Goal: Task Accomplishment & Management: Manage account settings

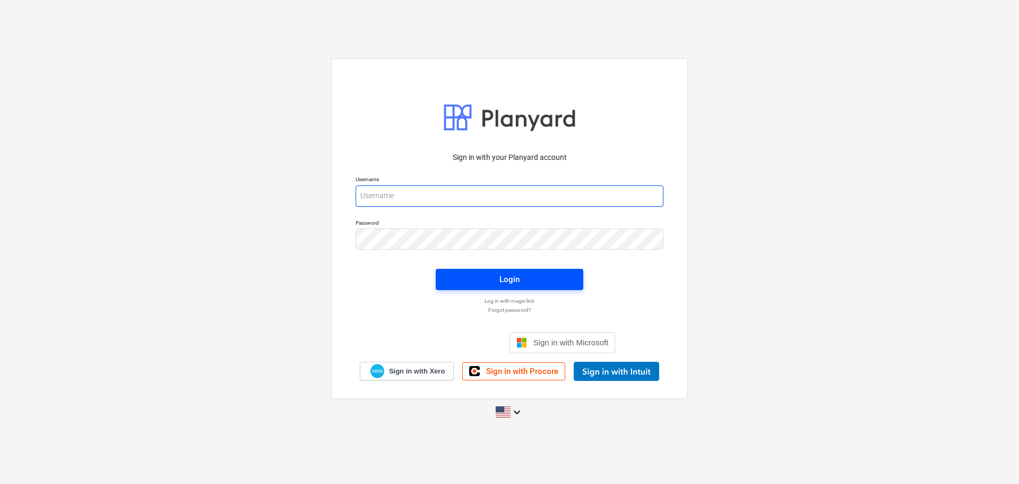
type input "[EMAIL_ADDRESS][DOMAIN_NAME]"
click at [469, 275] on span "Login" at bounding box center [510, 279] width 122 height 14
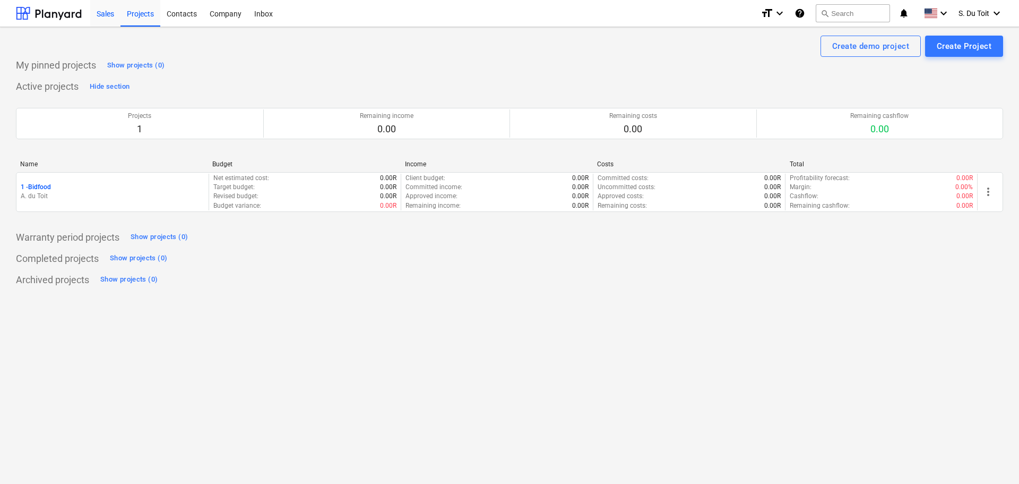
click at [97, 20] on div "Sales" at bounding box center [105, 12] width 30 height 27
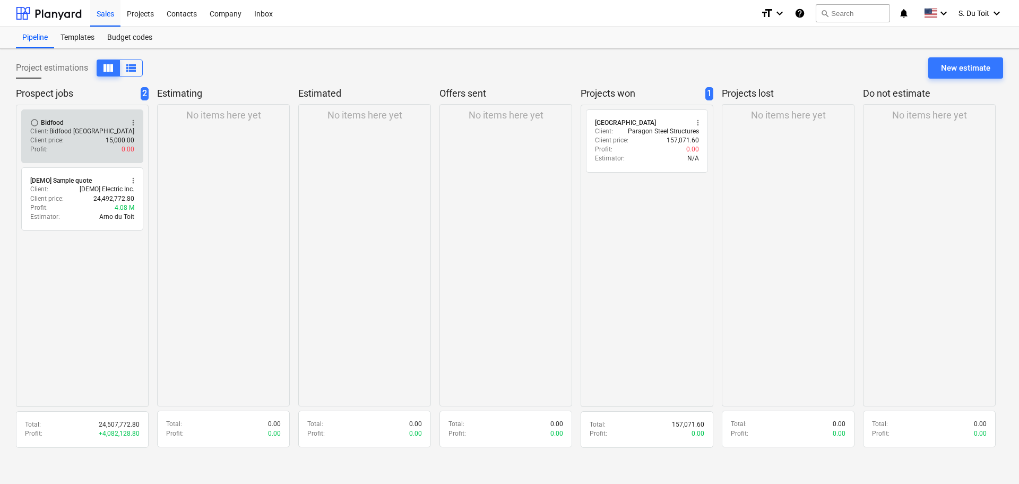
click at [52, 144] on p "Client price :" at bounding box center [46, 140] width 33 height 9
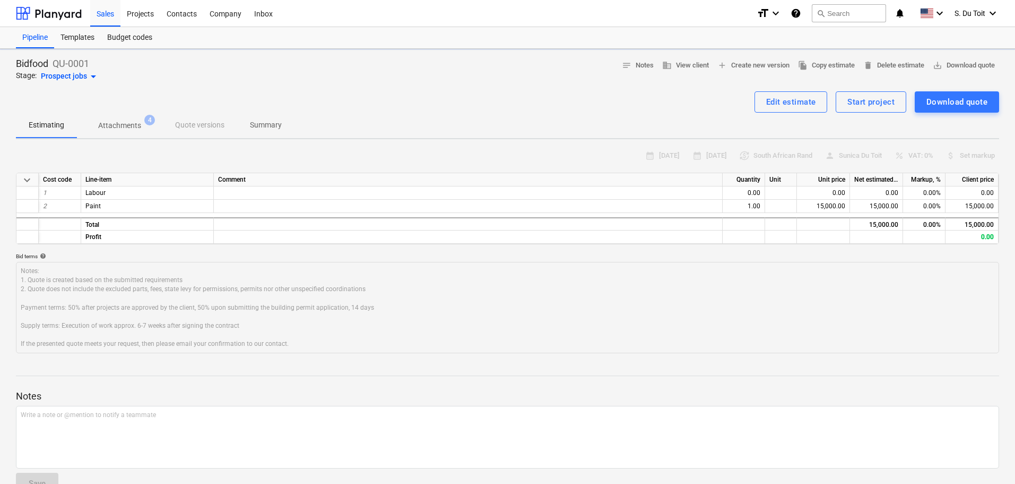
type textarea "x"
click at [884, 101] on div "Start project" at bounding box center [871, 102] width 47 height 14
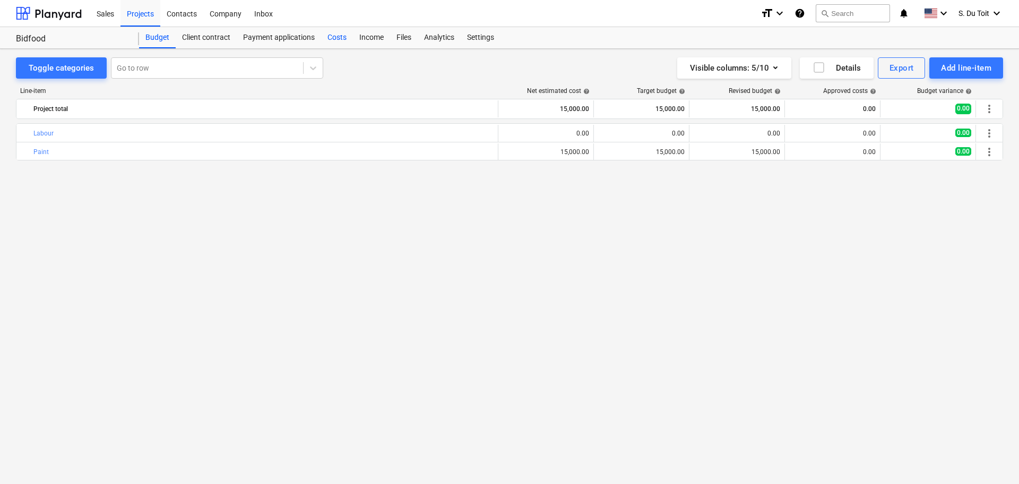
click at [337, 37] on div "Costs" at bounding box center [337, 37] width 32 height 21
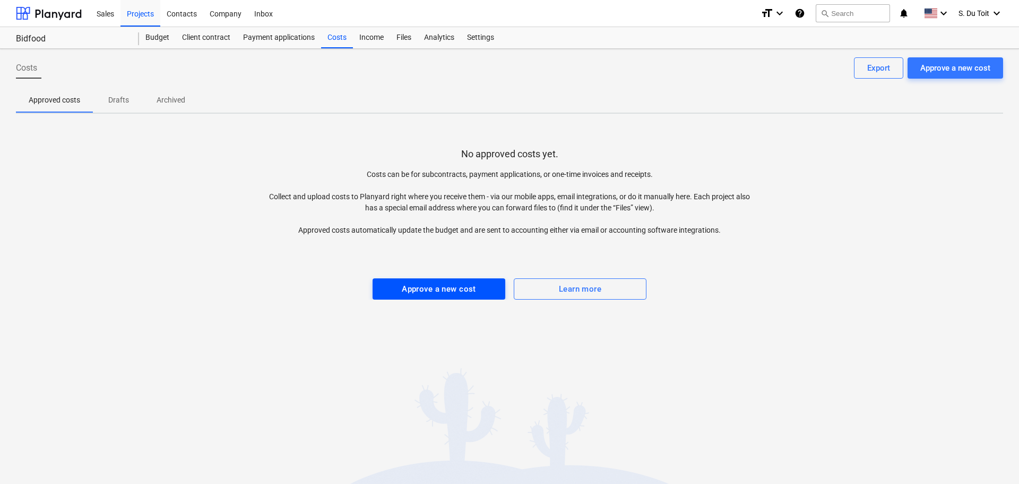
click at [477, 292] on span "Approve a new cost" at bounding box center [438, 289] width 109 height 14
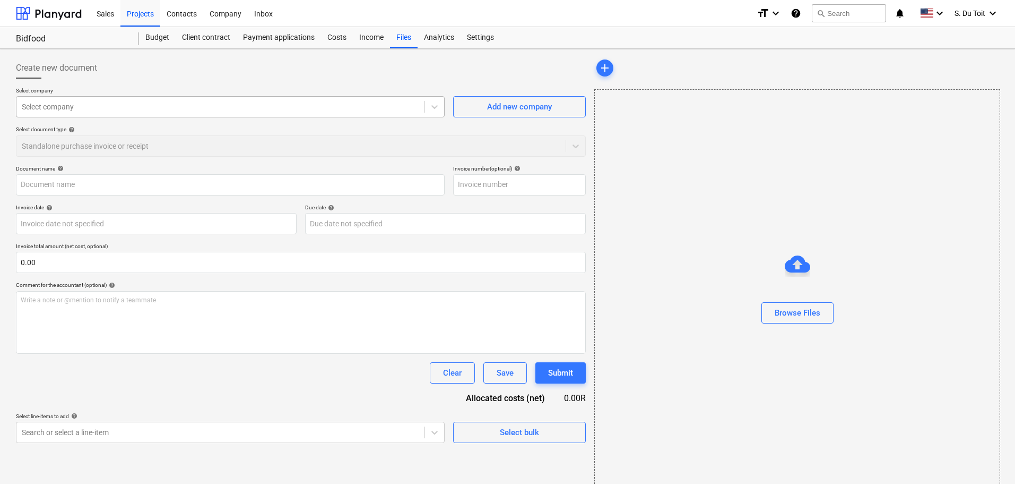
click at [212, 115] on div "Select company" at bounding box center [230, 106] width 429 height 21
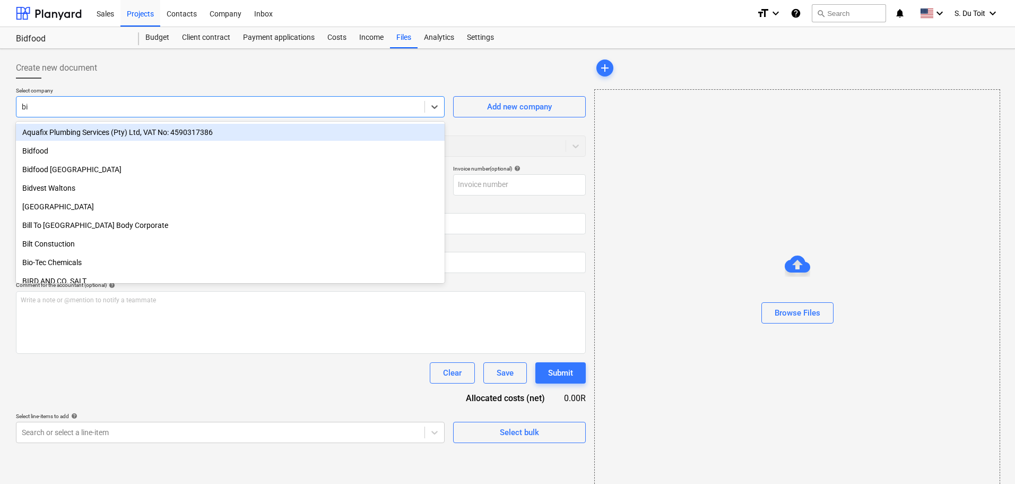
type input "bid"
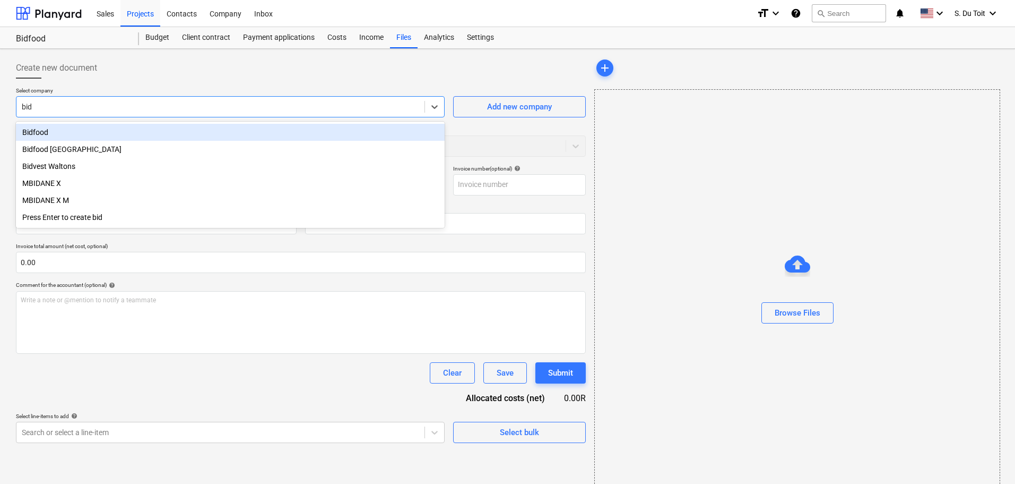
click at [209, 125] on div "Bidfood" at bounding box center [230, 132] width 429 height 17
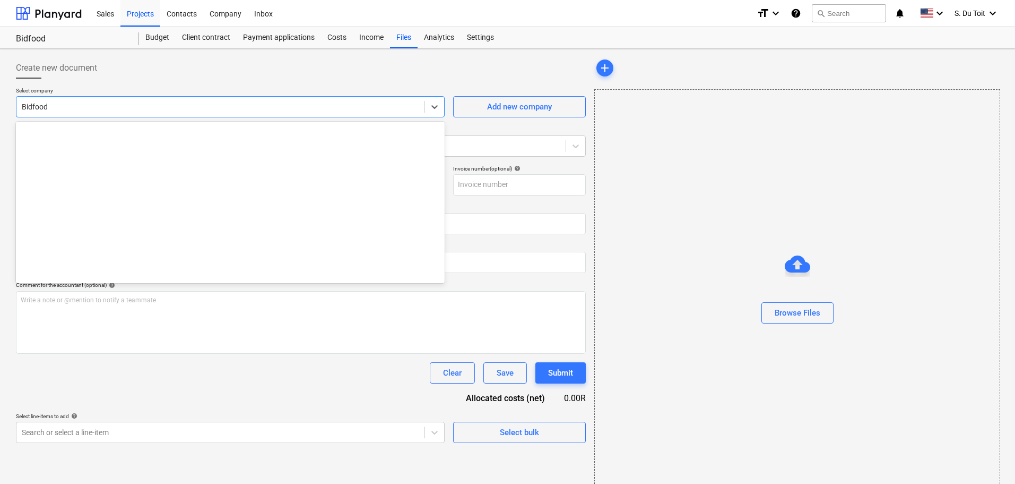
click at [171, 110] on div at bounding box center [221, 106] width 398 height 11
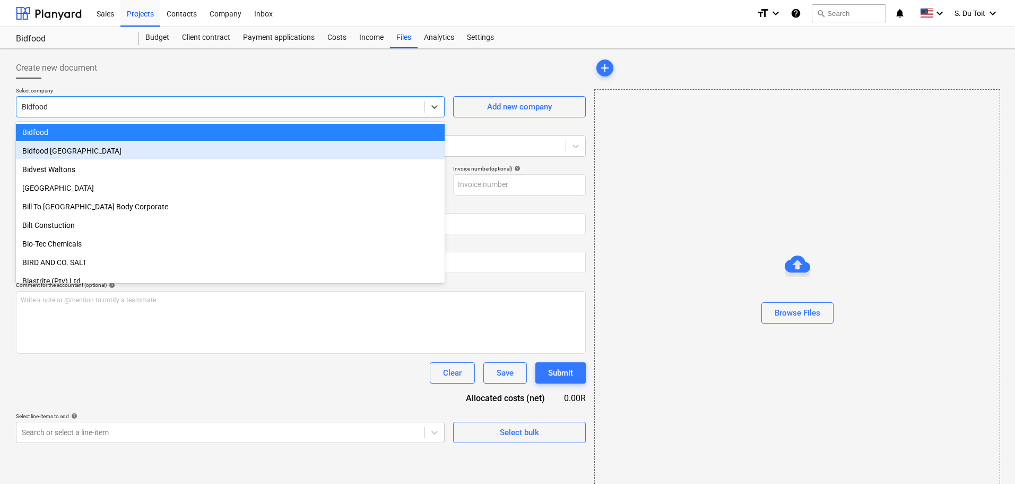
click at [153, 151] on div "Bidfood [GEOGRAPHIC_DATA]" at bounding box center [230, 150] width 429 height 17
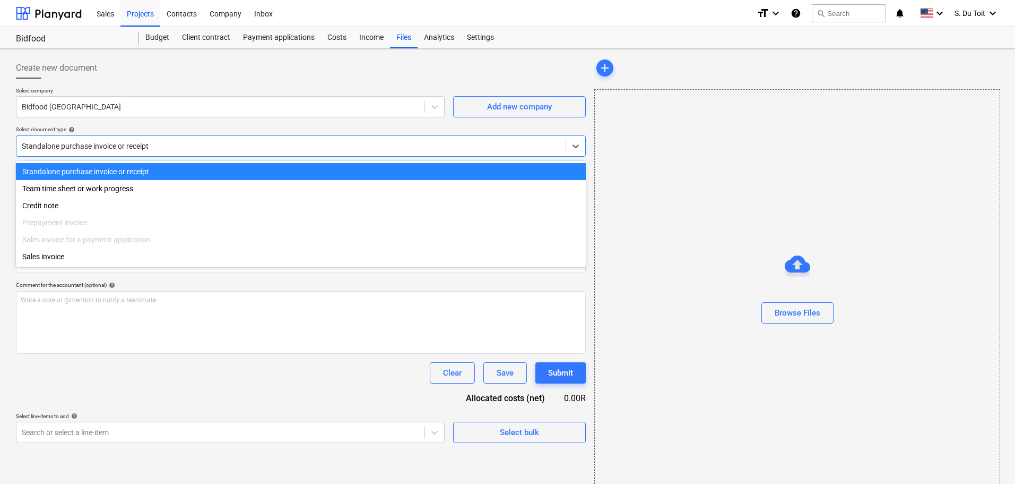
click at [236, 145] on div at bounding box center [291, 146] width 539 height 11
click at [238, 173] on div "Standalone purchase invoice or receipt" at bounding box center [301, 171] width 570 height 17
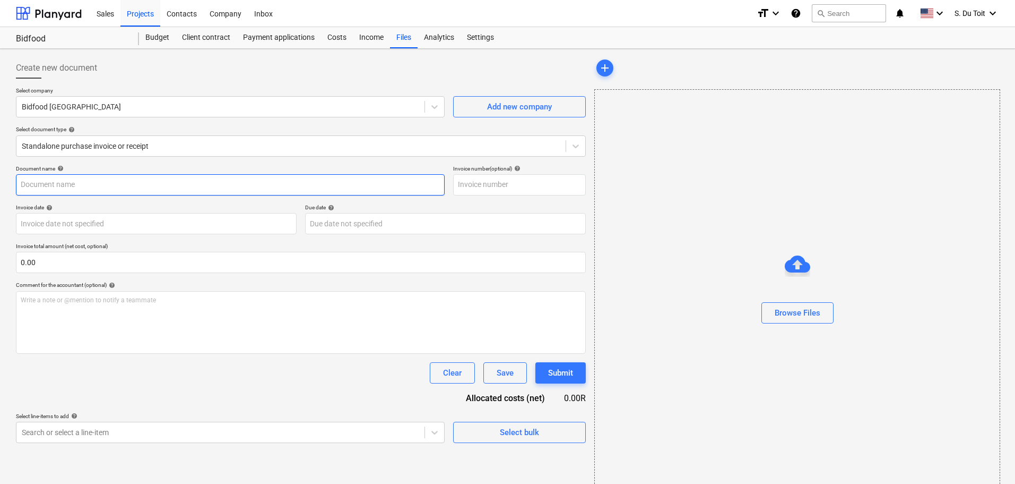
click at [152, 190] on input "text" at bounding box center [230, 184] width 429 height 21
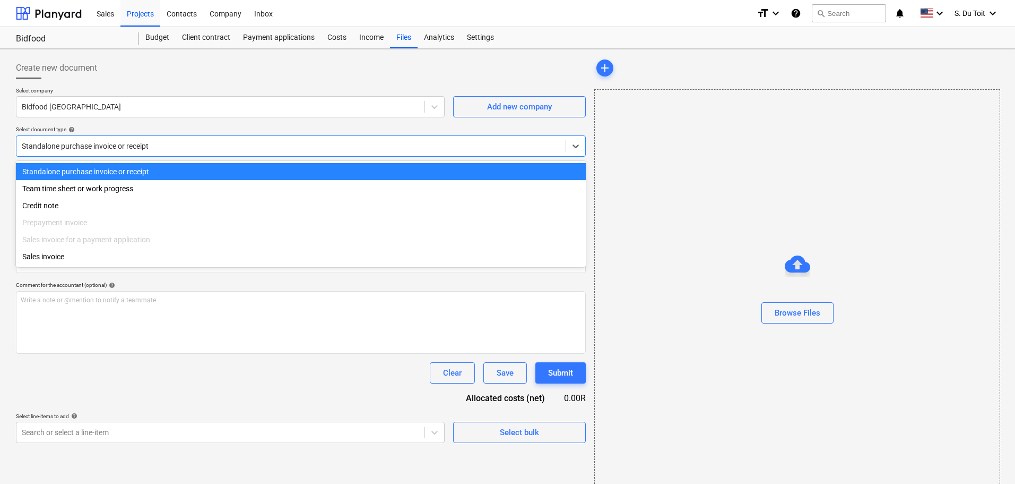
click at [214, 147] on div at bounding box center [291, 146] width 539 height 11
click at [159, 37] on div "Budget" at bounding box center [157, 37] width 37 height 21
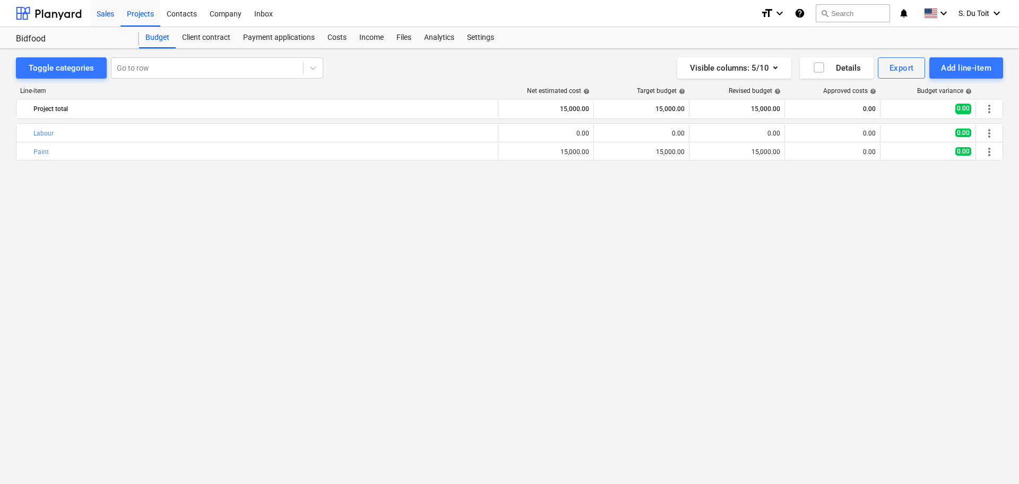
click at [101, 20] on div "Sales" at bounding box center [105, 12] width 30 height 27
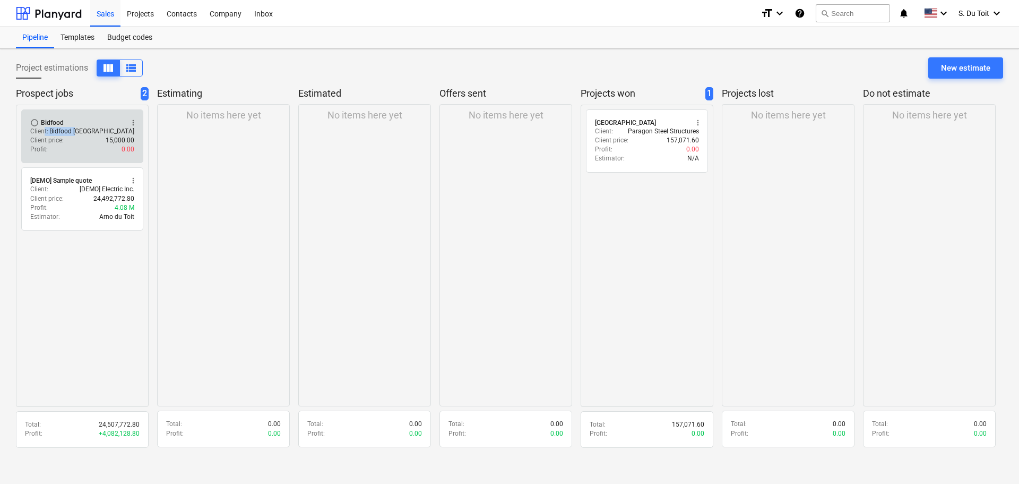
drag, startPoint x: 44, startPoint y: 131, endPoint x: 116, endPoint y: 134, distance: 72.8
click at [116, 134] on div "Client : Bidfood [GEOGRAPHIC_DATA]" at bounding box center [82, 131] width 104 height 9
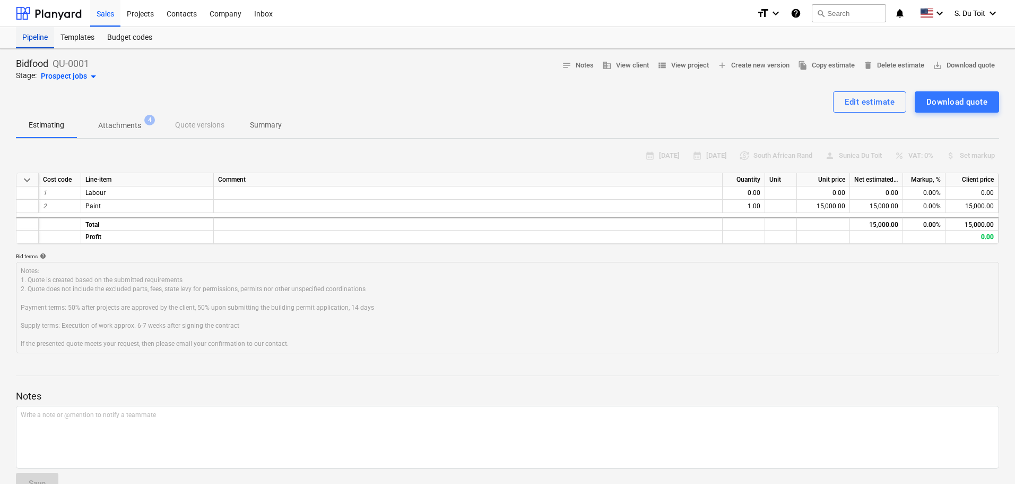
type textarea "x"
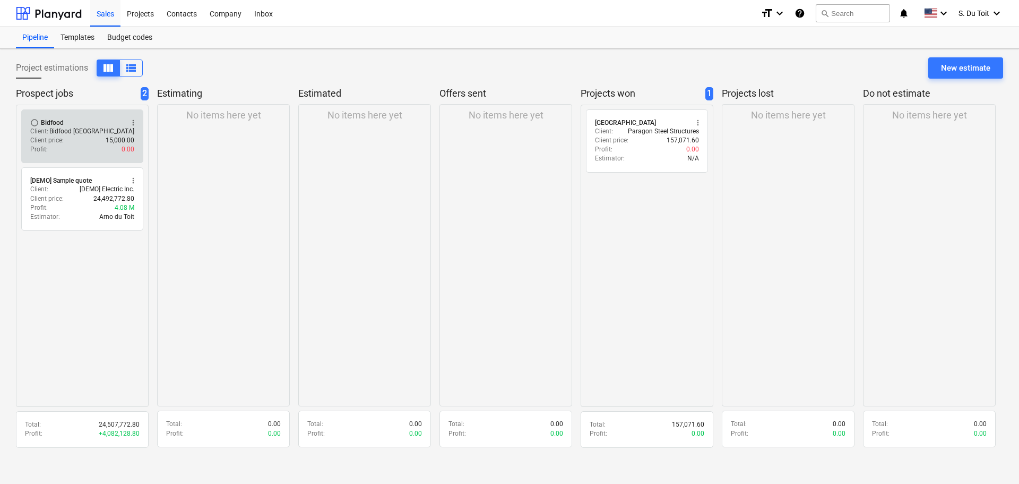
click at [135, 122] on span "more_vert" at bounding box center [133, 122] width 8 height 8
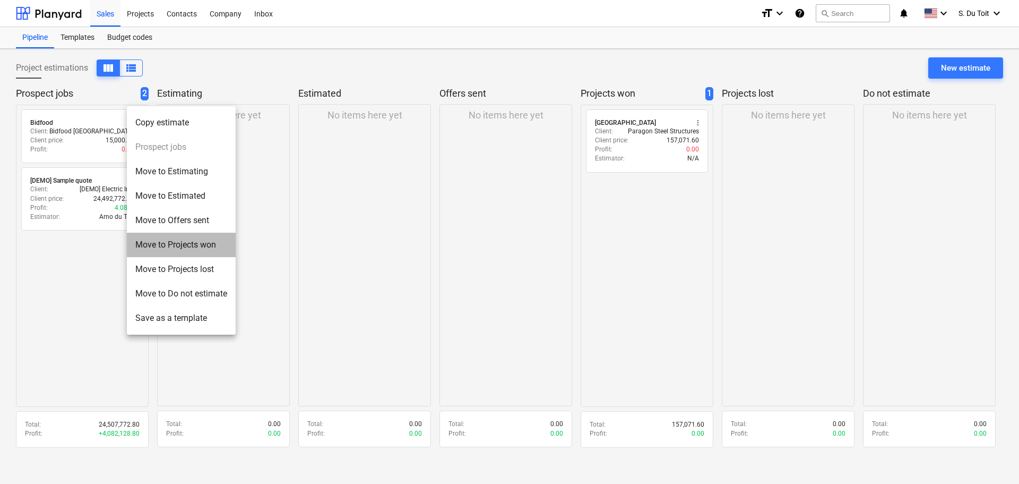
click at [188, 249] on li "Move to Projects won" at bounding box center [181, 244] width 109 height 24
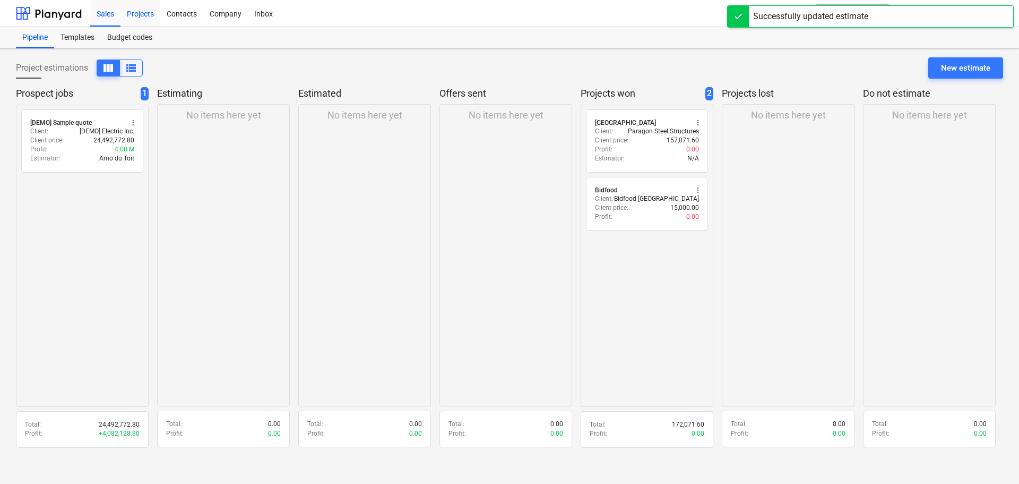
click at [147, 16] on div "Projects" at bounding box center [140, 12] width 40 height 27
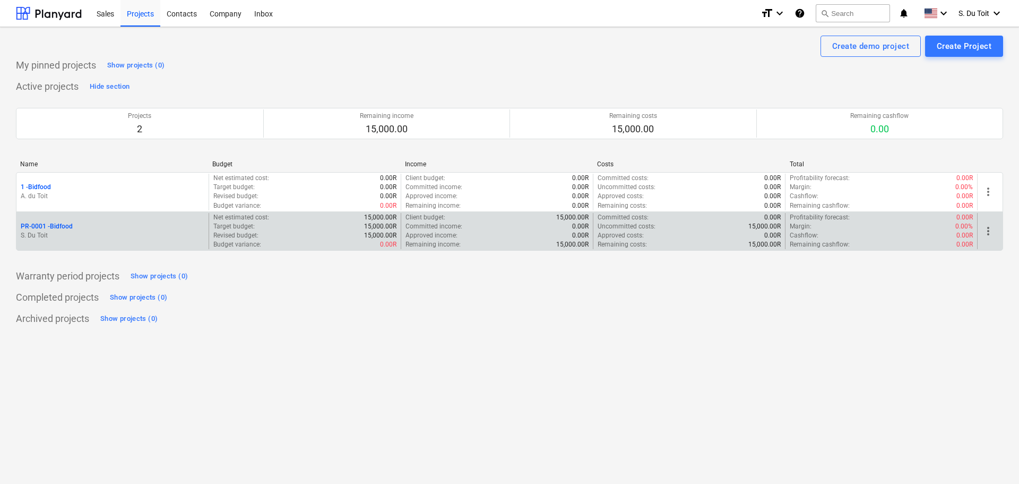
click at [82, 234] on p "S. Du Toit" at bounding box center [113, 235] width 184 height 9
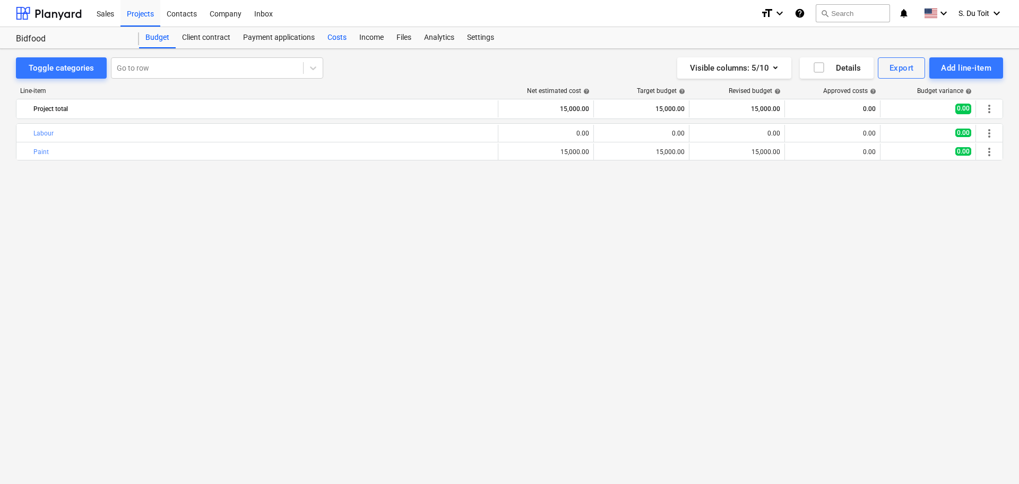
click at [331, 36] on div "Costs" at bounding box center [337, 37] width 32 height 21
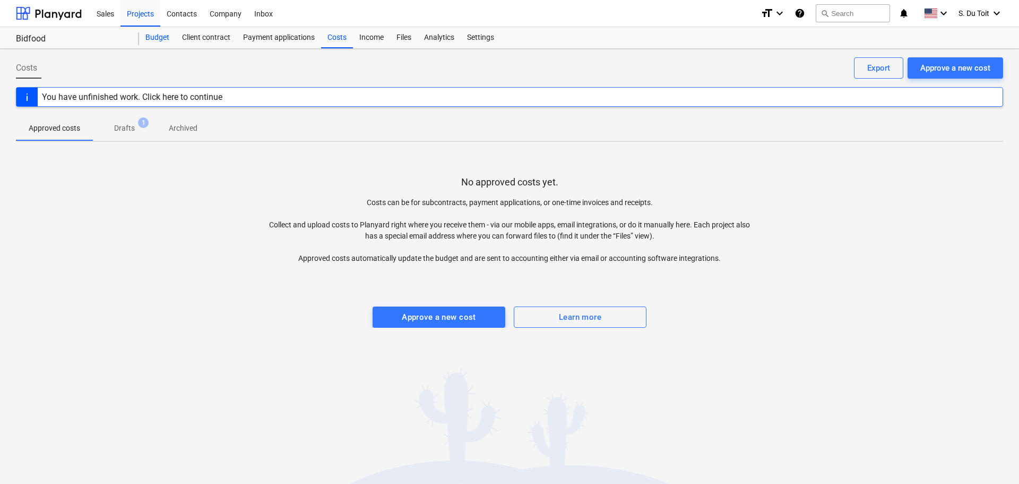
click at [168, 35] on div "Budget" at bounding box center [157, 37] width 37 height 21
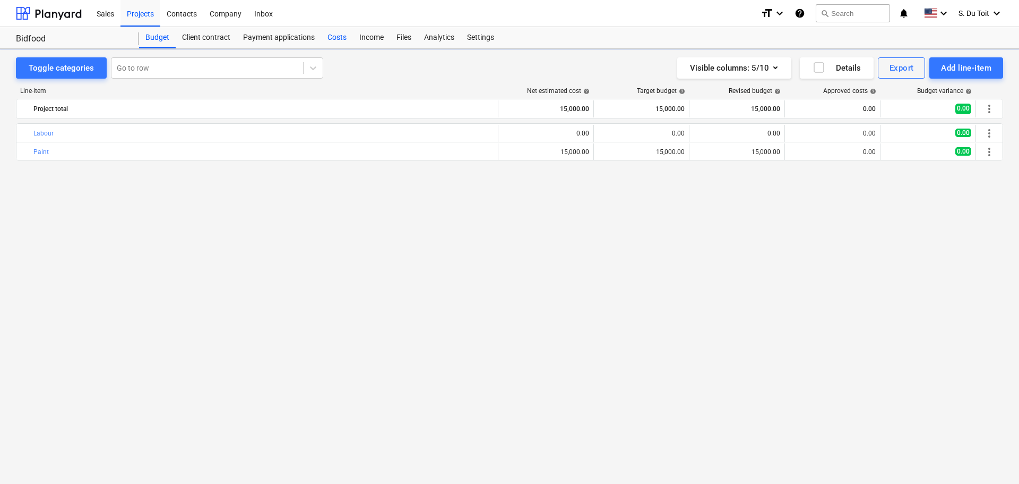
click at [337, 39] on div "Costs" at bounding box center [337, 37] width 32 height 21
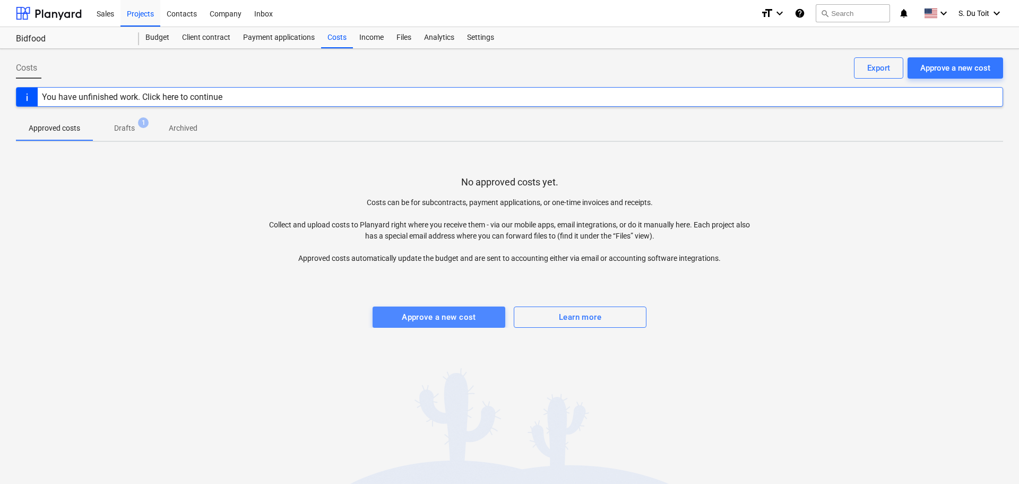
click at [483, 316] on span "Approve a new cost" at bounding box center [438, 317] width 109 height 14
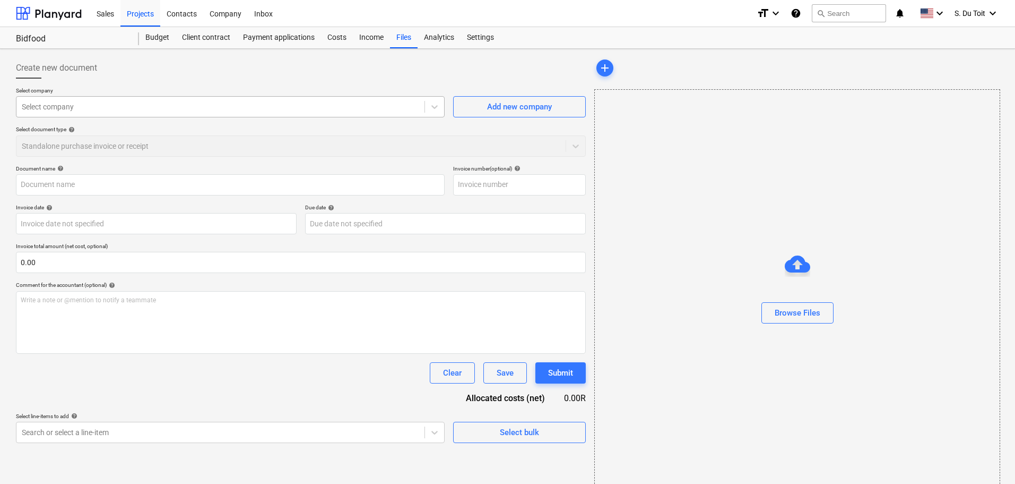
click at [184, 109] on div at bounding box center [221, 106] width 398 height 11
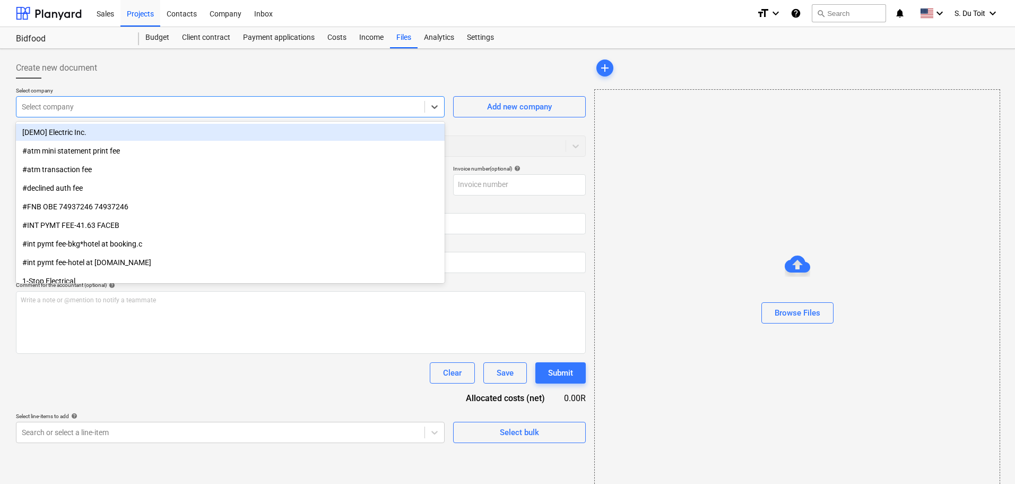
type input "b"
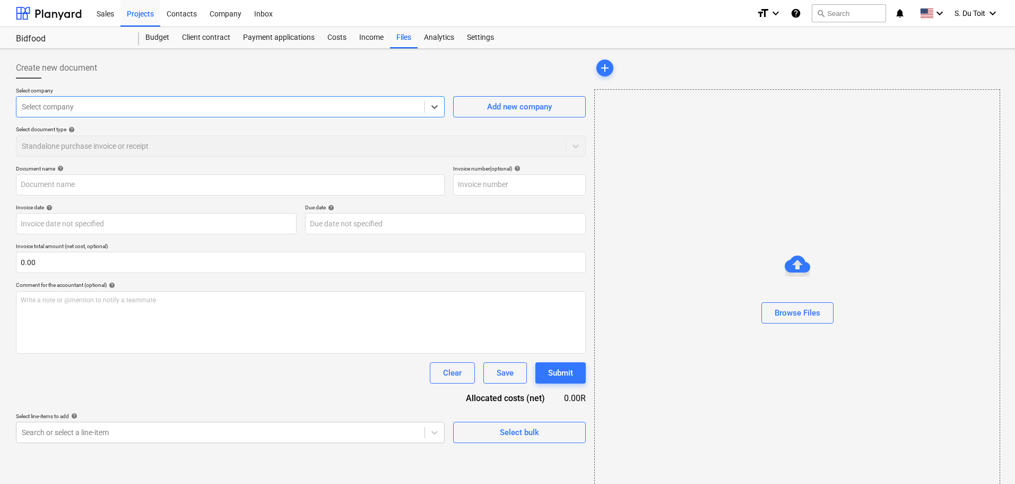
click at [82, 110] on div at bounding box center [221, 106] width 398 height 11
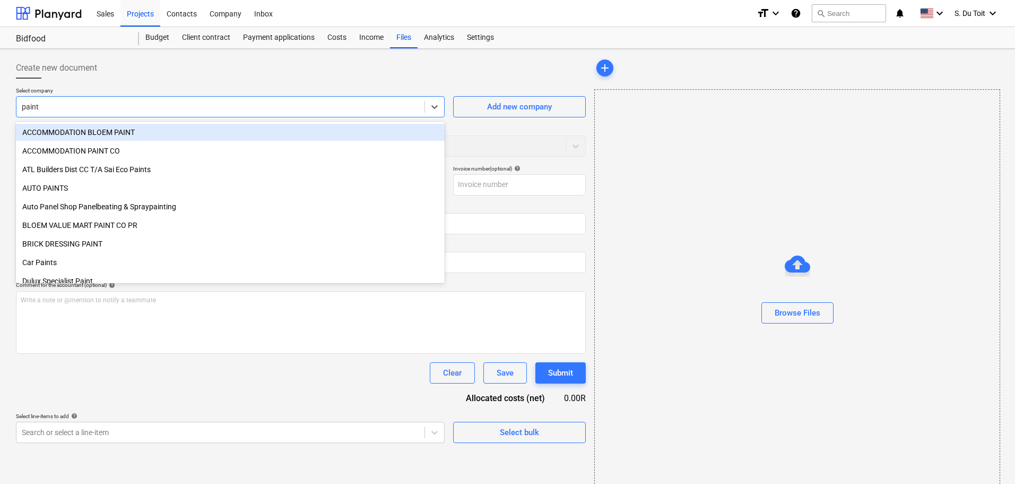
type input "painte"
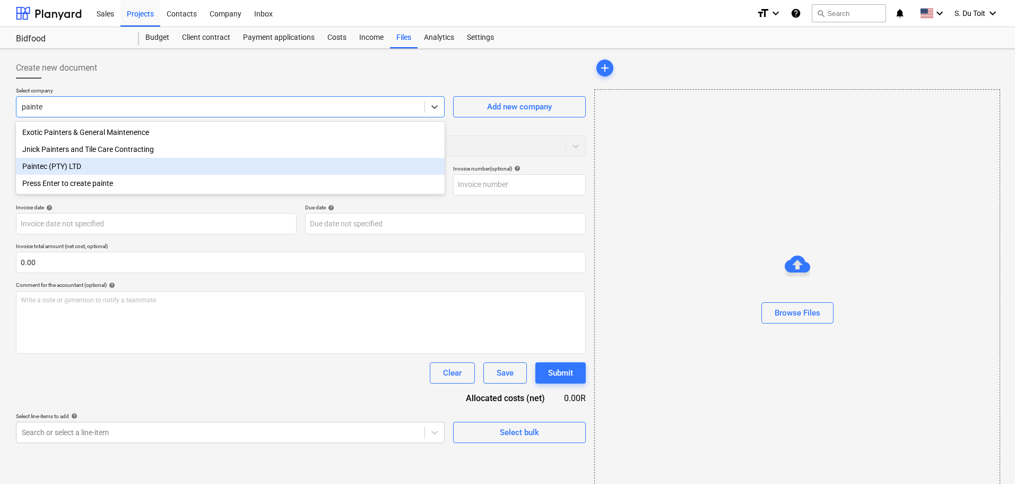
click at [79, 170] on div "Paintec (PTY) LTD" at bounding box center [230, 166] width 429 height 17
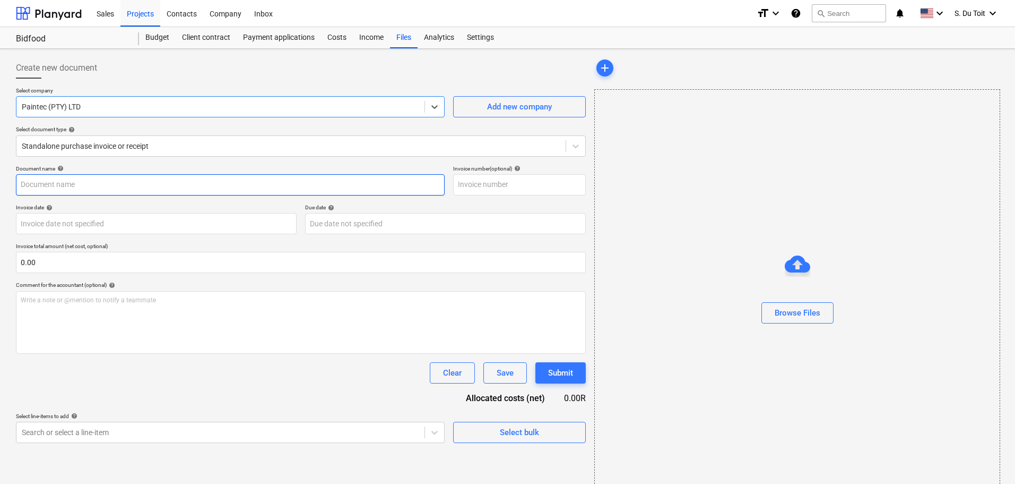
click at [90, 188] on input "text" at bounding box center [230, 184] width 429 height 21
type input "421985412"
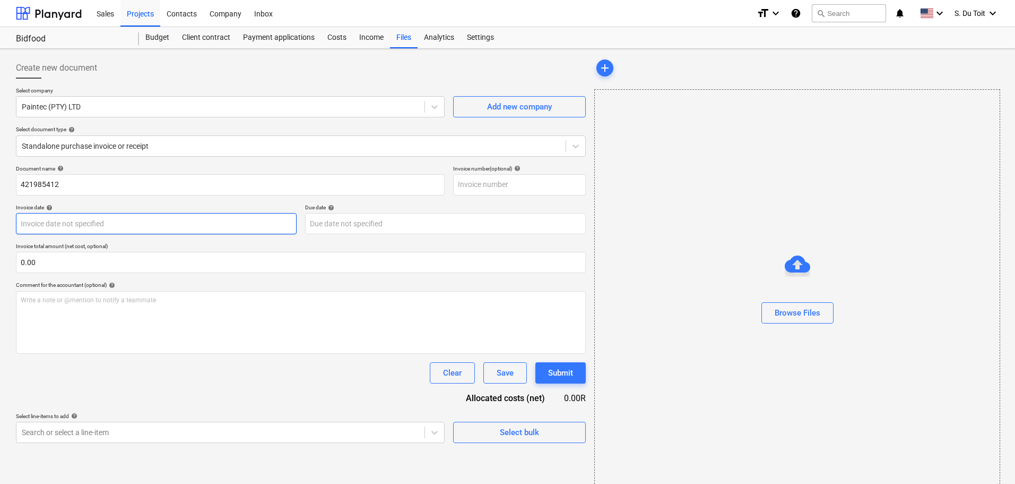
click at [85, 222] on body "Sales Projects Contacts Company Inbox format_size keyboard_arrow_down help sear…" at bounding box center [507, 242] width 1015 height 484
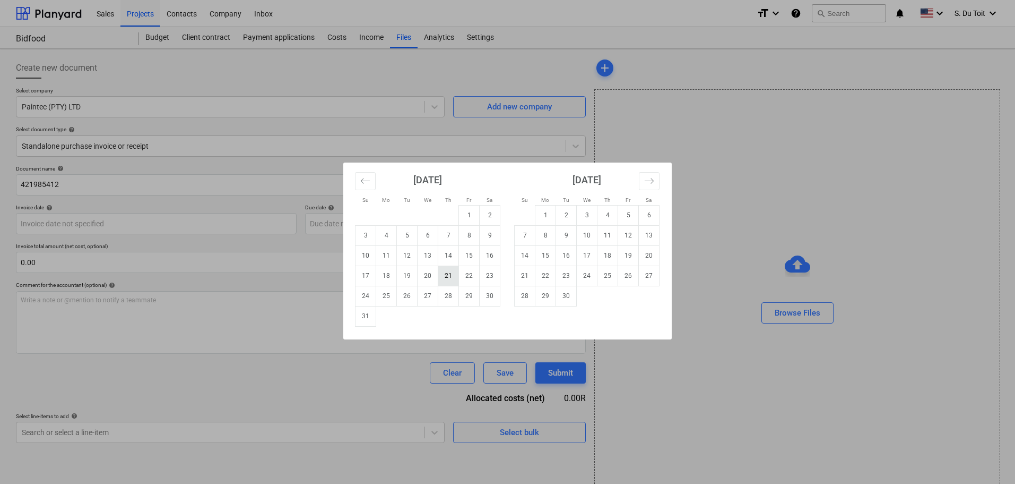
click at [448, 275] on td "21" at bounding box center [448, 275] width 21 height 20
type input "[DATE]"
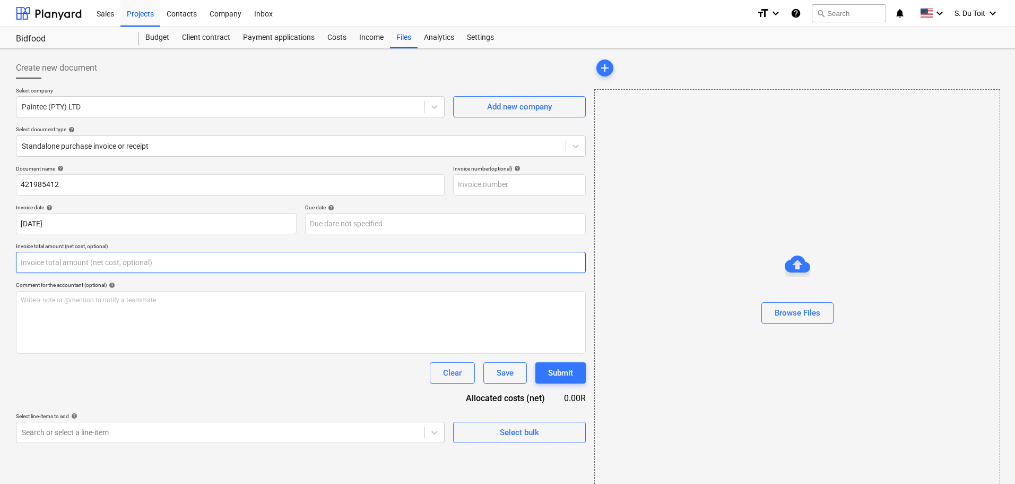
drag, startPoint x: 76, startPoint y: 266, endPoint x: 0, endPoint y: 259, distance: 76.8
click at [0, 259] on div "Create new document Select company Paintec (PTY) LTD Add new company Select doc…" at bounding box center [507, 276] width 1015 height 454
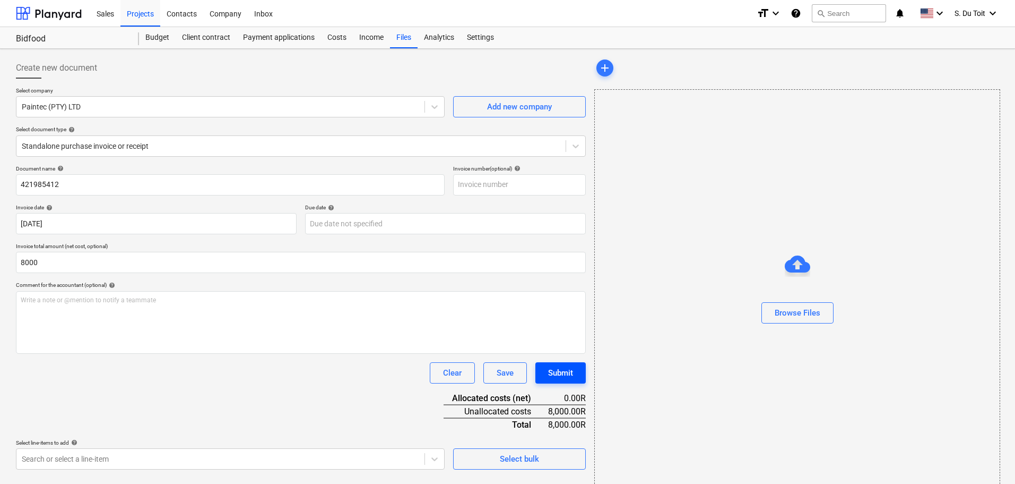
type input "8,000.00"
click at [561, 370] on div "Submit" at bounding box center [560, 373] width 25 height 14
click at [797, 320] on div "Browse Files" at bounding box center [799, 318] width 46 height 14
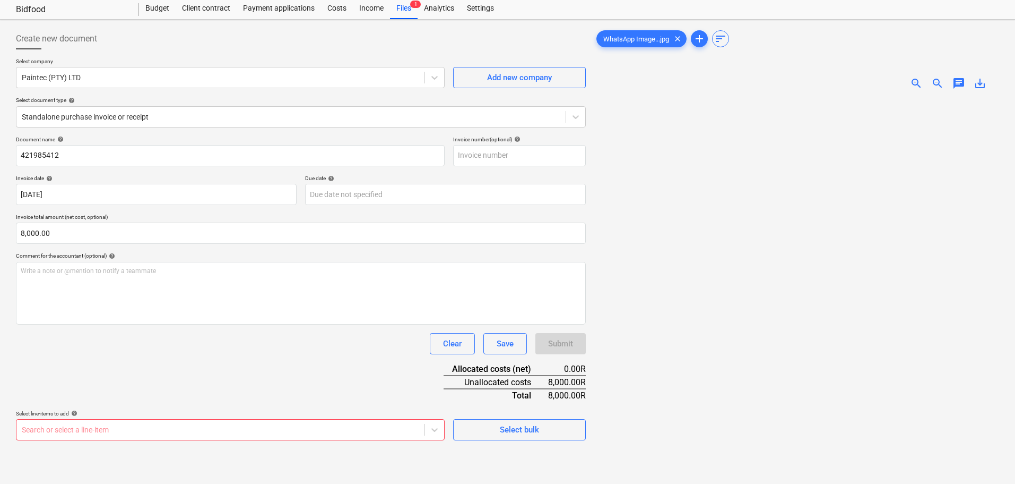
scroll to position [53, 0]
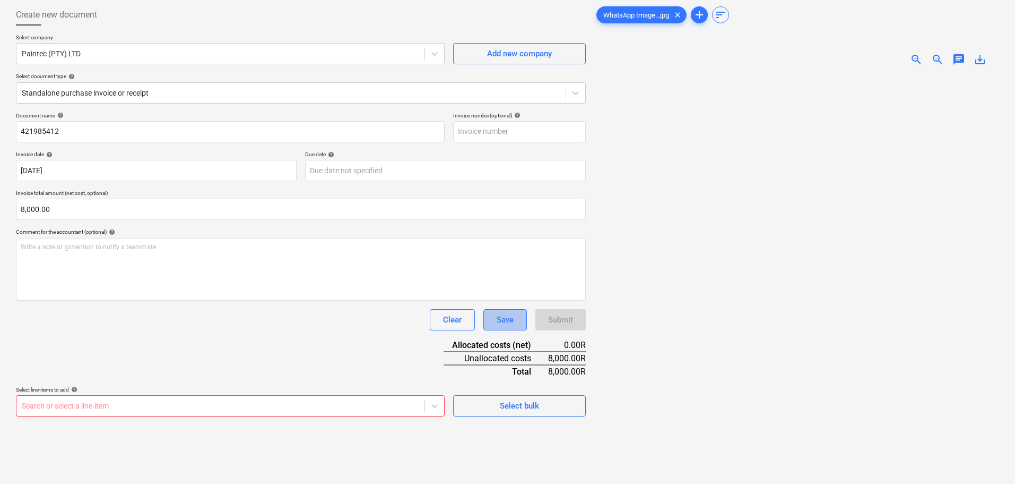
click at [503, 311] on button "Save" at bounding box center [506, 319] width 44 height 21
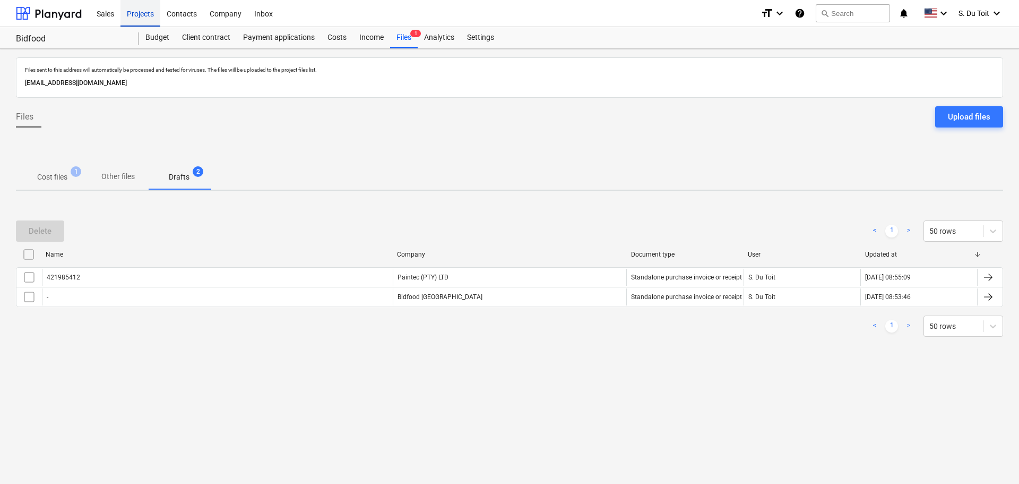
click at [136, 13] on div "Projects" at bounding box center [140, 12] width 40 height 27
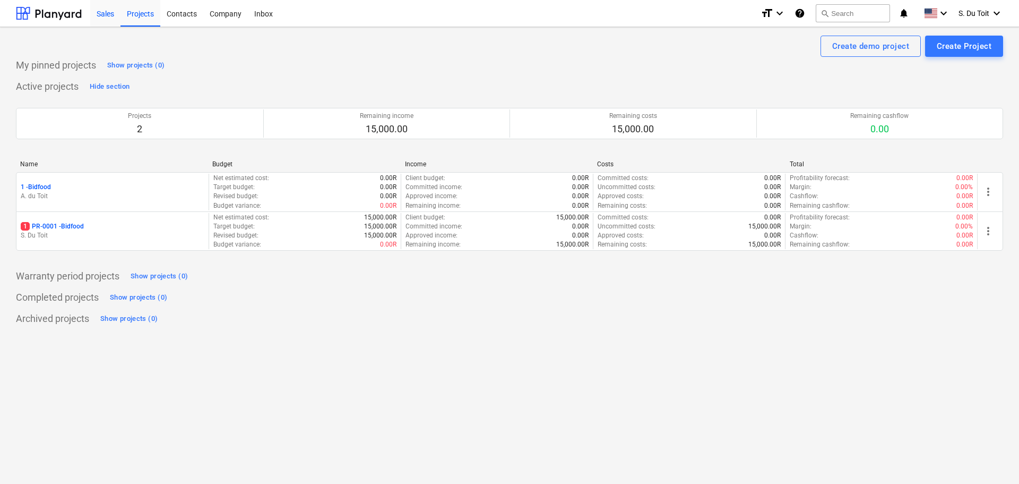
click at [106, 19] on div "Sales" at bounding box center [105, 12] width 30 height 27
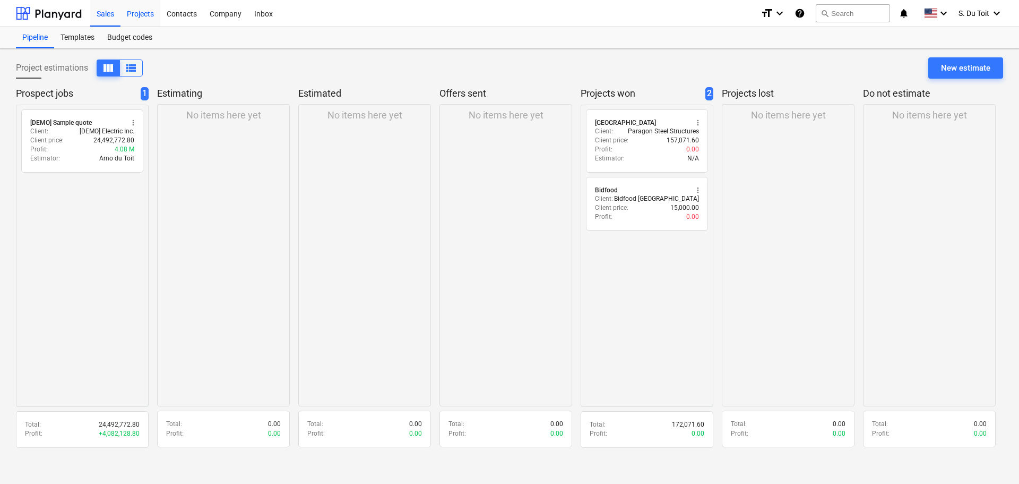
click at [136, 16] on div "Projects" at bounding box center [140, 12] width 40 height 27
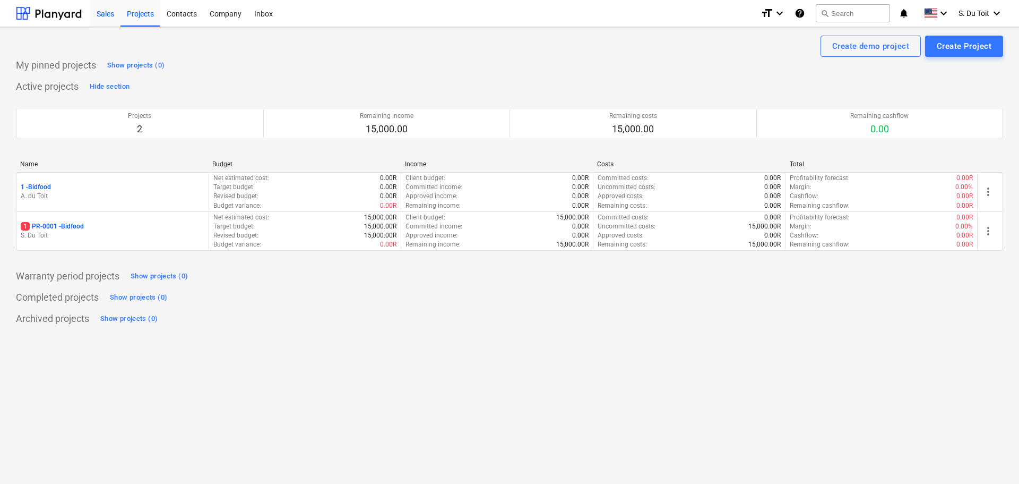
click at [105, 10] on div "Sales" at bounding box center [105, 12] width 30 height 27
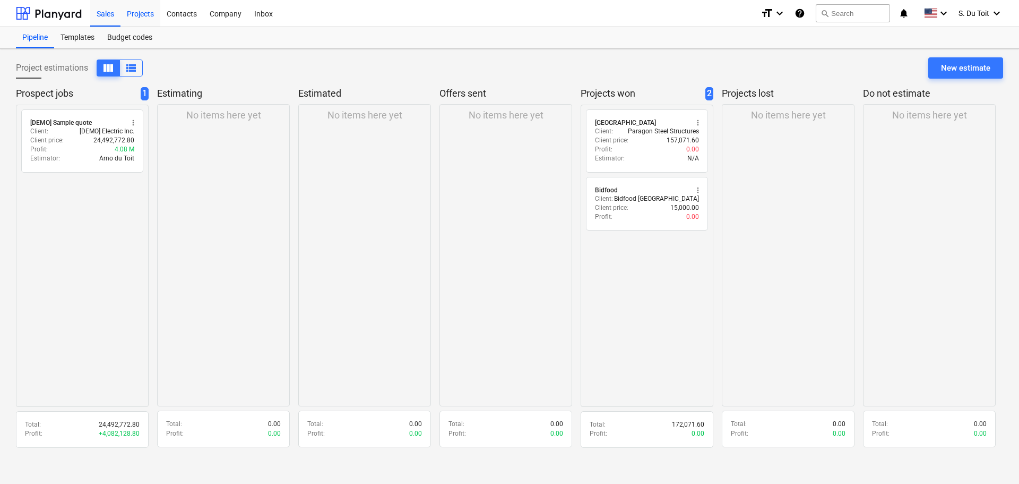
click at [140, 18] on div "Projects" at bounding box center [140, 12] width 40 height 27
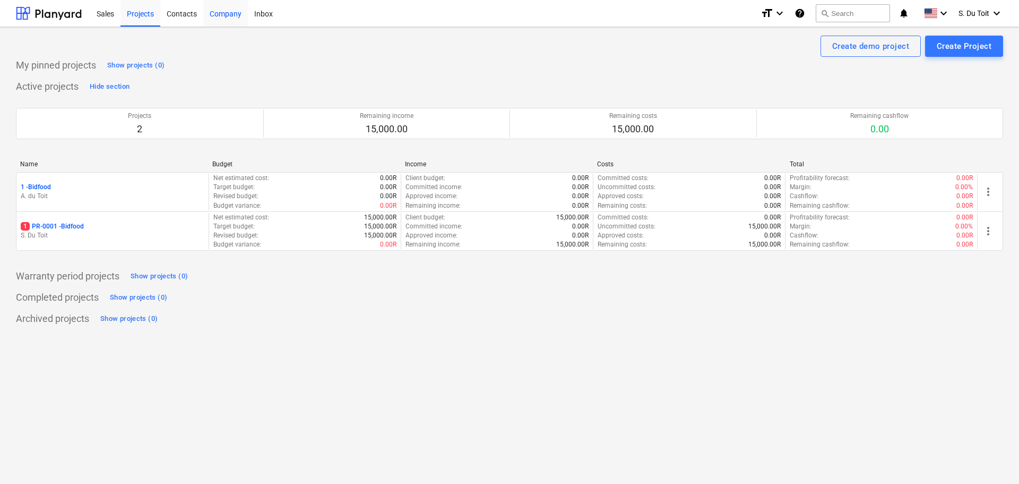
click at [234, 12] on div "Company" at bounding box center [225, 12] width 45 height 27
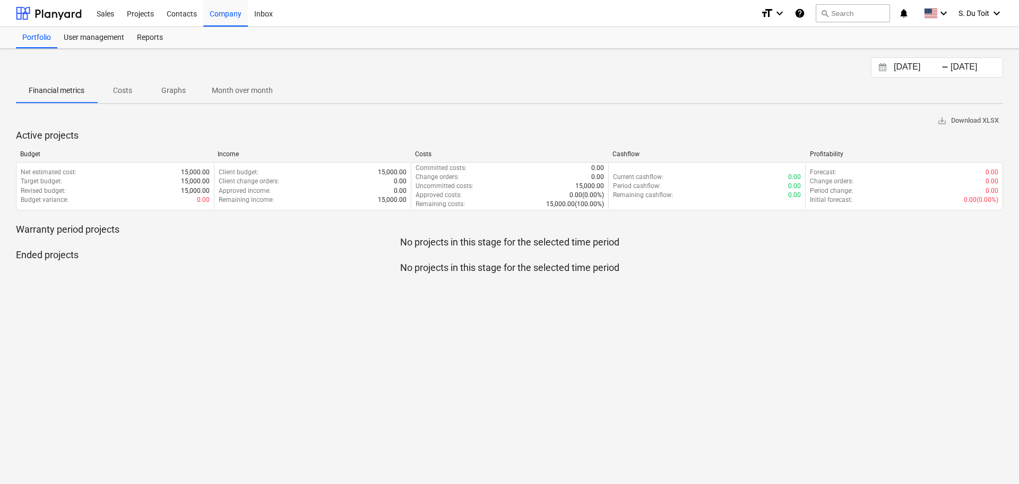
click at [129, 94] on p "Costs" at bounding box center [122, 90] width 25 height 11
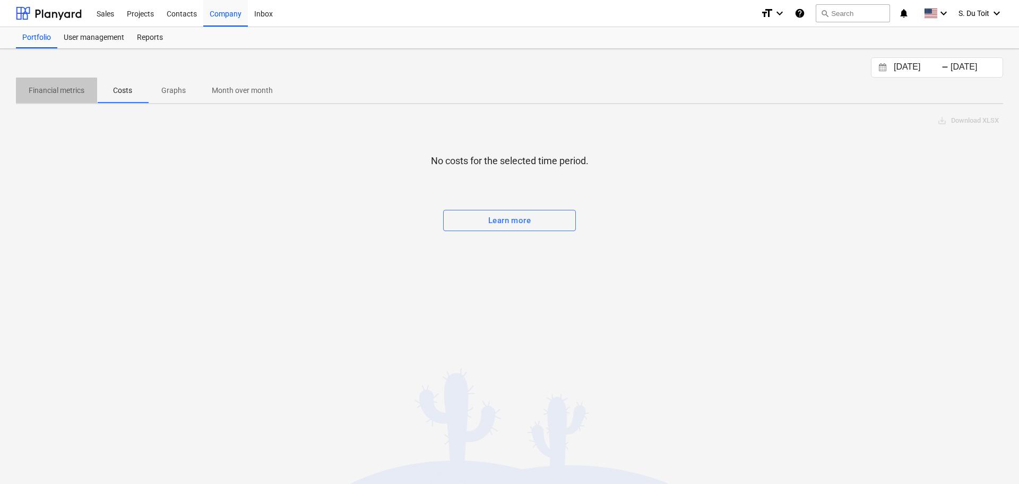
click at [59, 95] on p "Financial metrics" at bounding box center [57, 90] width 56 height 11
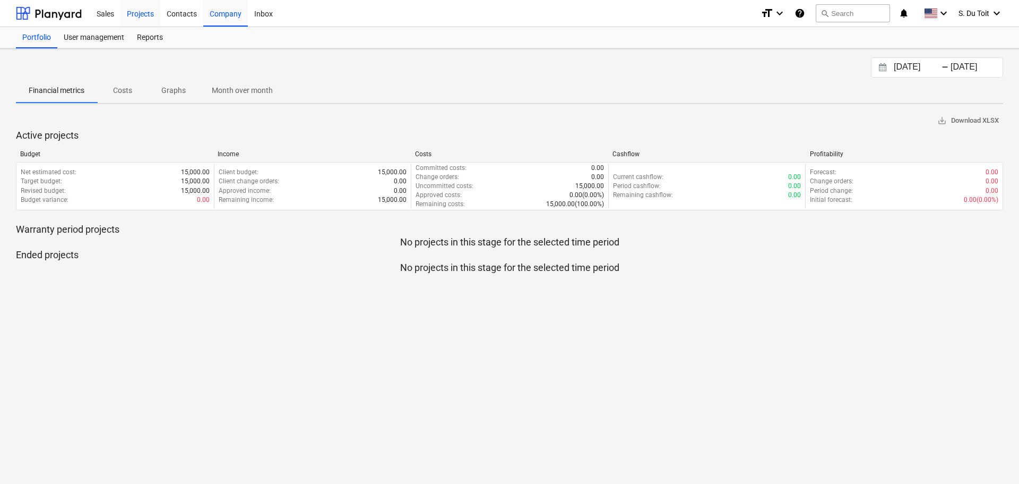
click at [158, 13] on div "Projects" at bounding box center [140, 12] width 40 height 27
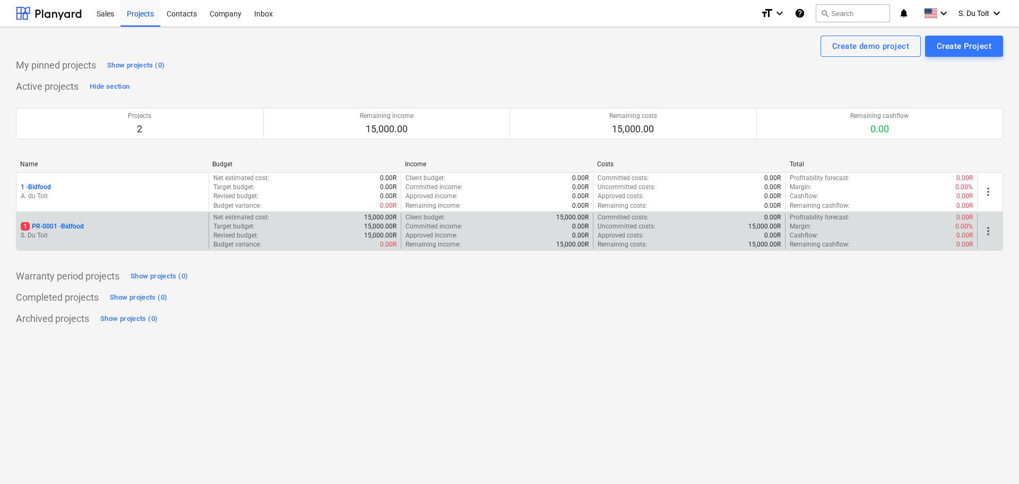
click at [54, 234] on p "S. Du Toit" at bounding box center [113, 235] width 184 height 9
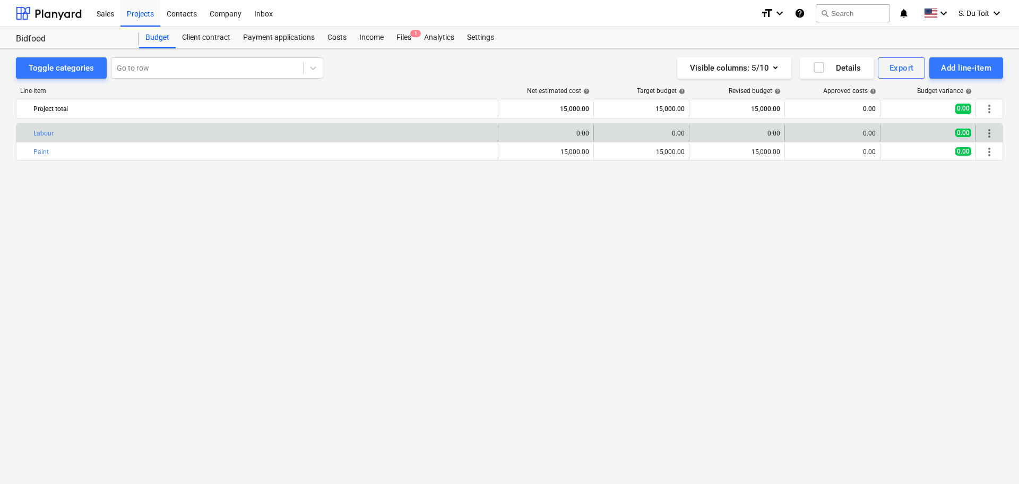
click at [832, 128] on div "0.00" at bounding box center [832, 133] width 87 height 17
click at [853, 132] on div "0.00" at bounding box center [832, 133] width 87 height 7
click at [993, 134] on span "more_vert" at bounding box center [989, 133] width 13 height 13
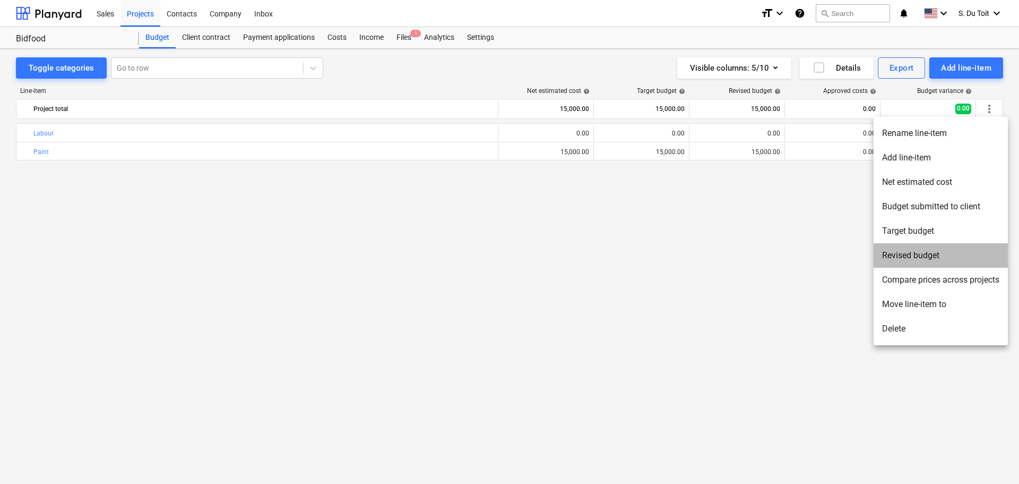
click at [937, 251] on li "Revised budget" at bounding box center [941, 255] width 134 height 24
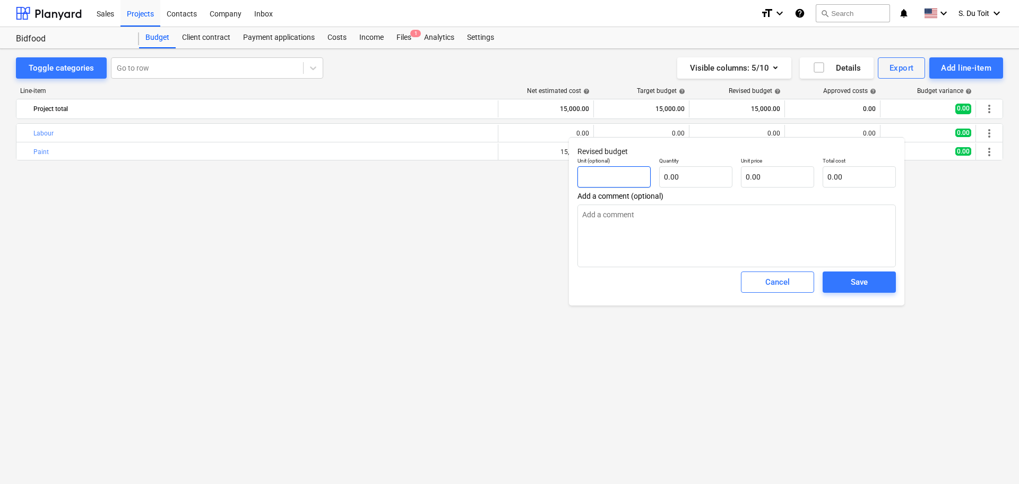
click at [589, 177] on input "text" at bounding box center [614, 176] width 73 height 21
type textarea "x"
type input "1"
type textarea "x"
click at [691, 176] on input "text" at bounding box center [695, 176] width 73 height 21
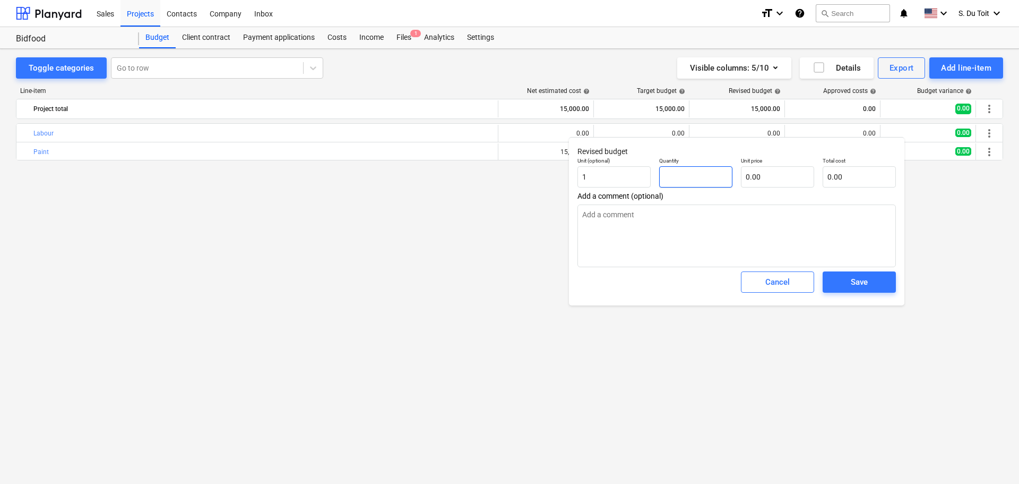
type textarea "x"
type input "1"
type textarea "x"
type input "10"
type textarea "x"
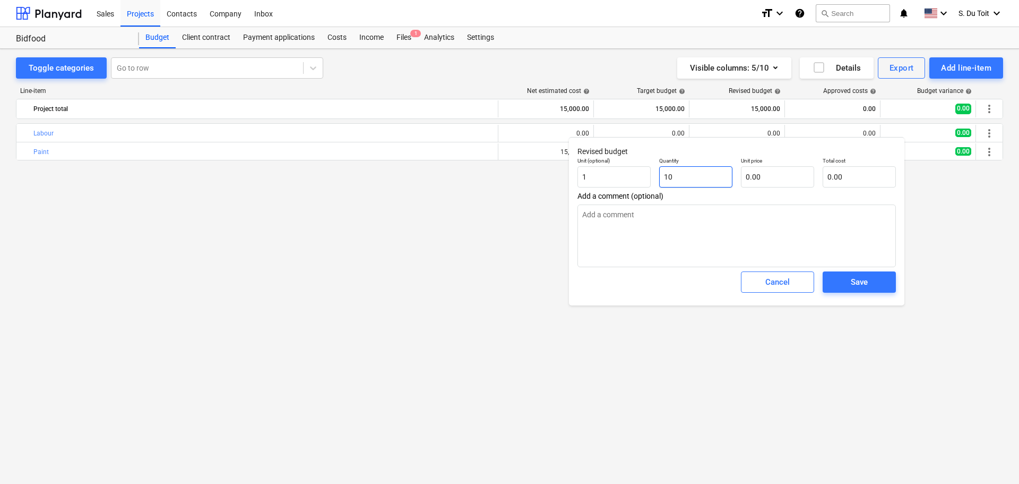
type input "100"
type textarea "x"
type input "1000"
type textarea "x"
type input "10000"
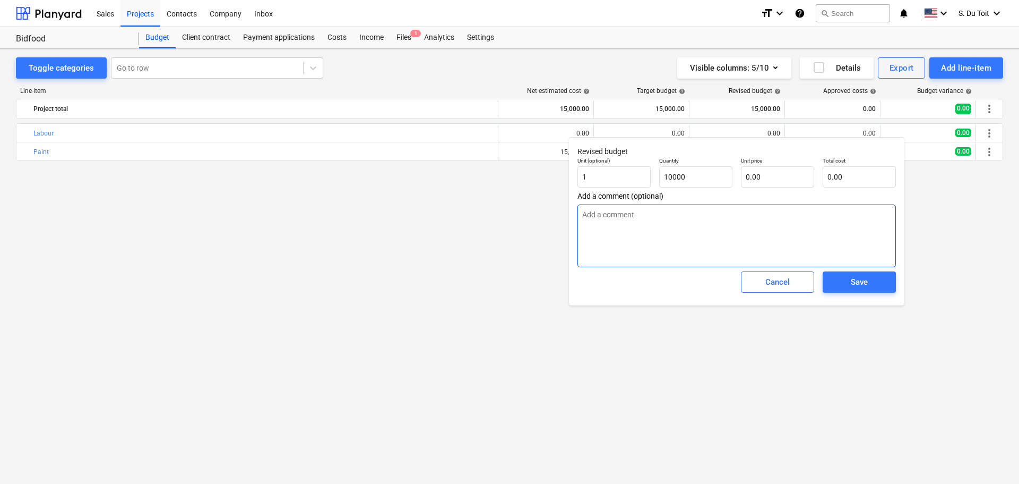
type textarea "x"
type input "10,000.00"
click at [718, 244] on textarea at bounding box center [737, 235] width 318 height 63
type textarea "x"
type textarea "L"
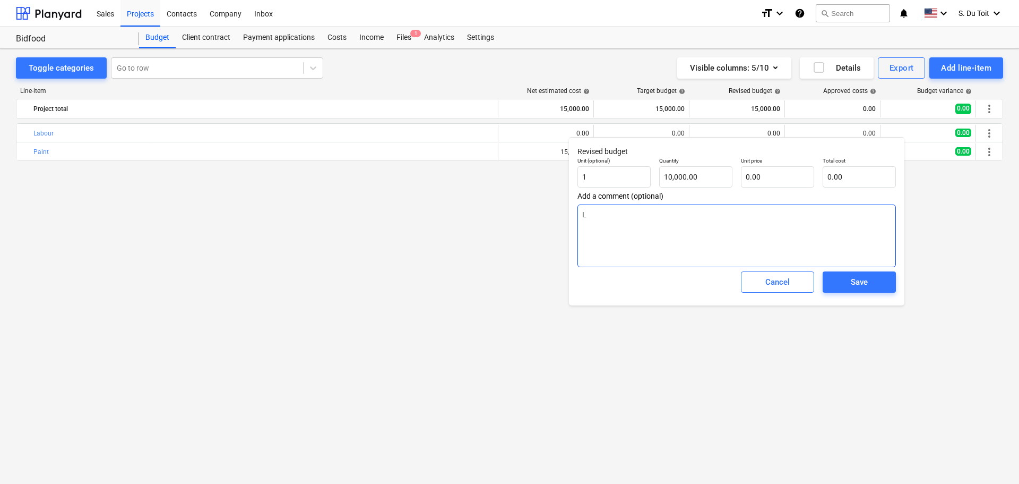
type textarea "x"
type textarea "La"
type textarea "x"
type textarea "Lab"
type textarea "x"
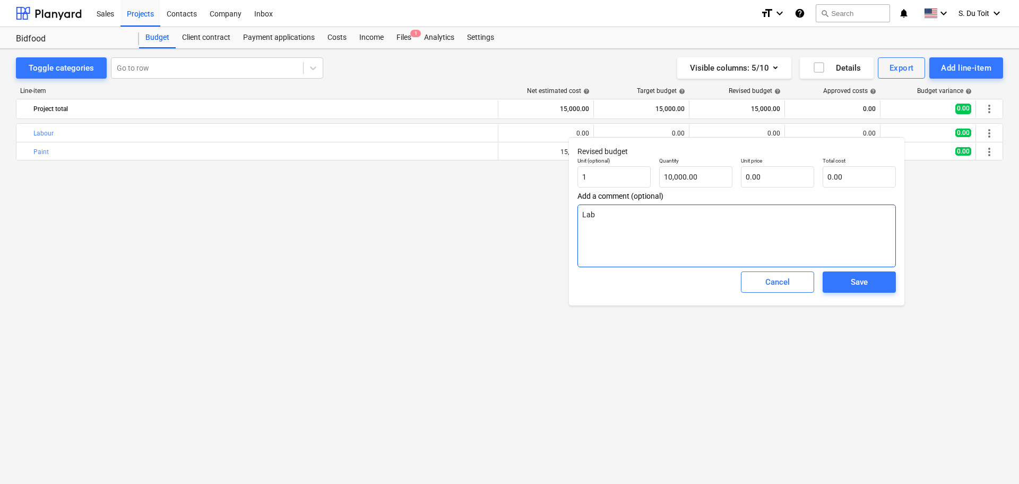
type textarea "Labo"
type textarea "x"
type textarea "Labou"
type textarea "x"
type textarea "Labour"
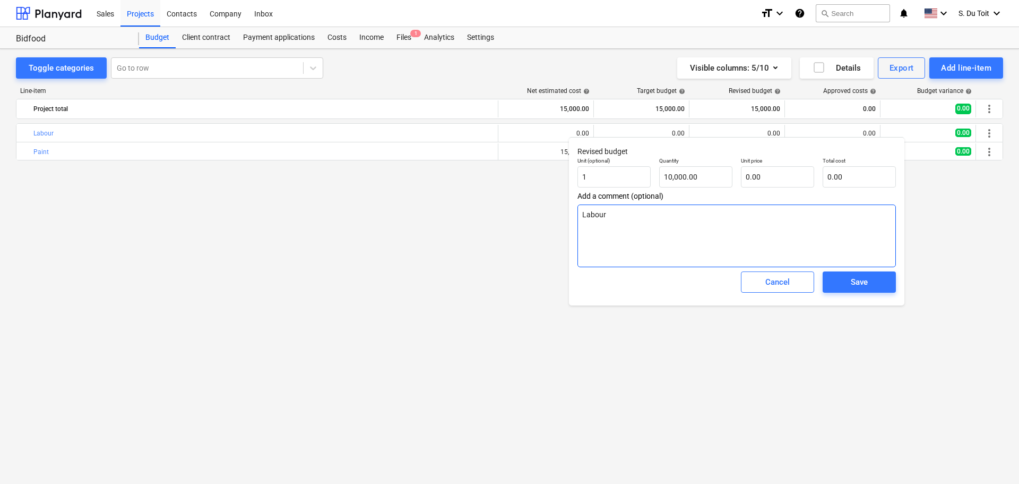
type textarea "x"
type textarea "Labour"
type textarea "x"
type textarea "Labour W"
type textarea "x"
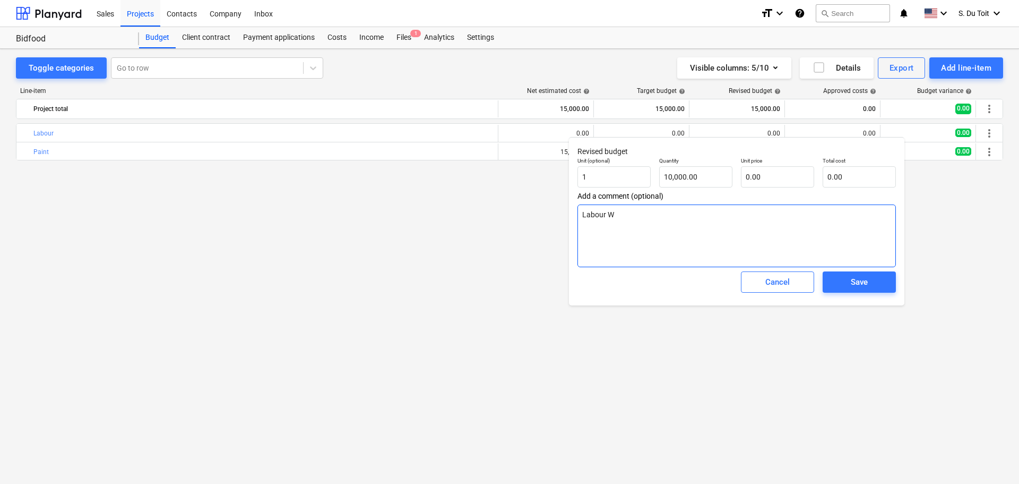
type textarea "Labour We"
type textarea "x"
type textarea "Labour Wed"
type textarea "x"
type textarea "Labour Wedn"
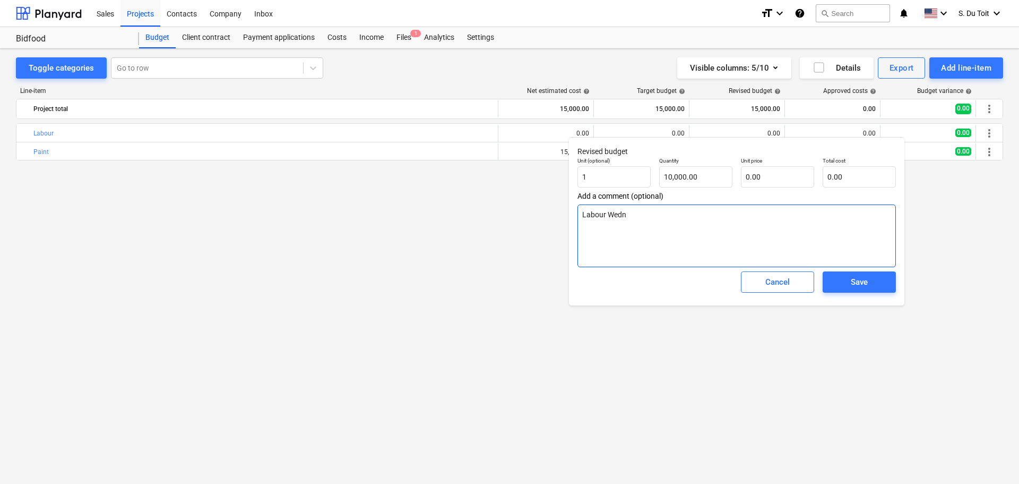
type textarea "x"
type textarea "Labour Wedne"
type textarea "x"
type textarea "Labour Wednes"
type textarea "x"
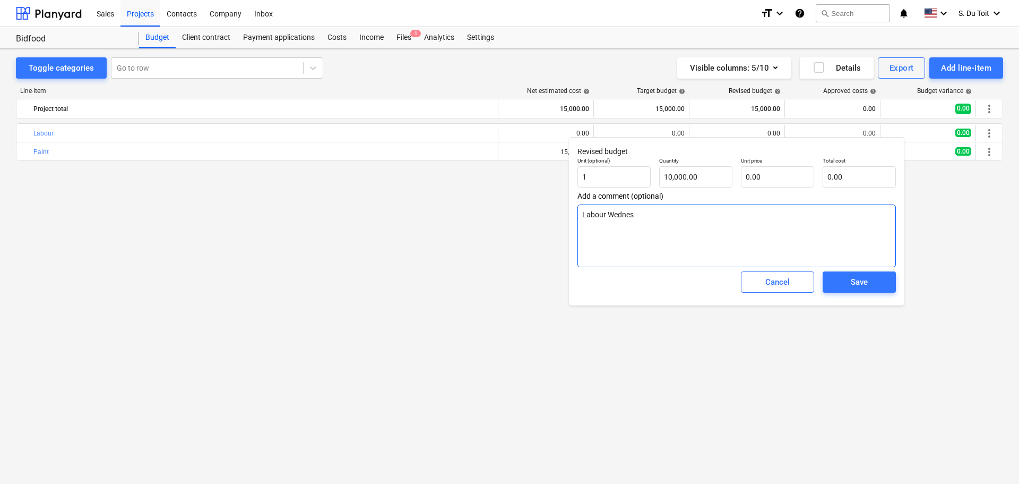
type textarea "Labour Wednesd"
type textarea "x"
type textarea "Labour Wednesda"
type textarea "x"
type textarea "Labour [DATE]"
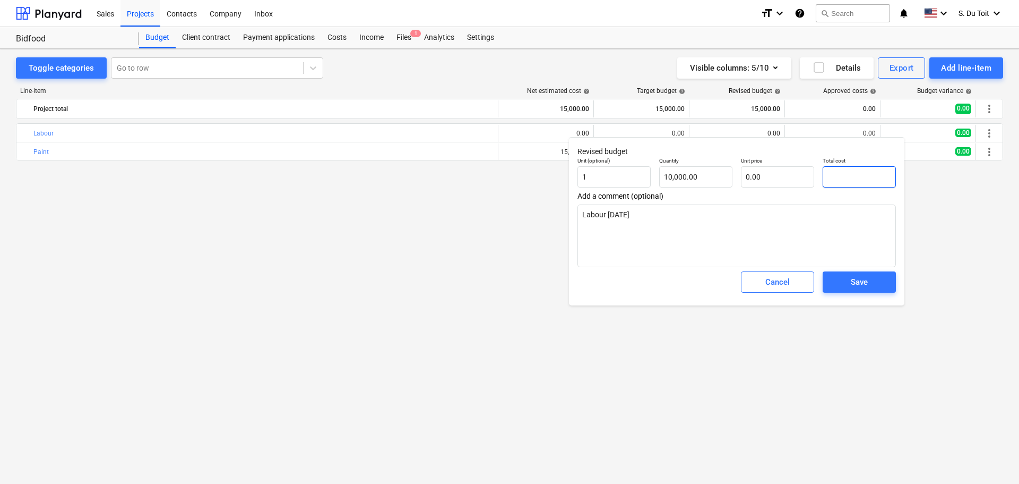
click at [851, 179] on input "text" at bounding box center [859, 176] width 73 height 21
type textarea "x"
type input "1"
type textarea "x"
type input "10"
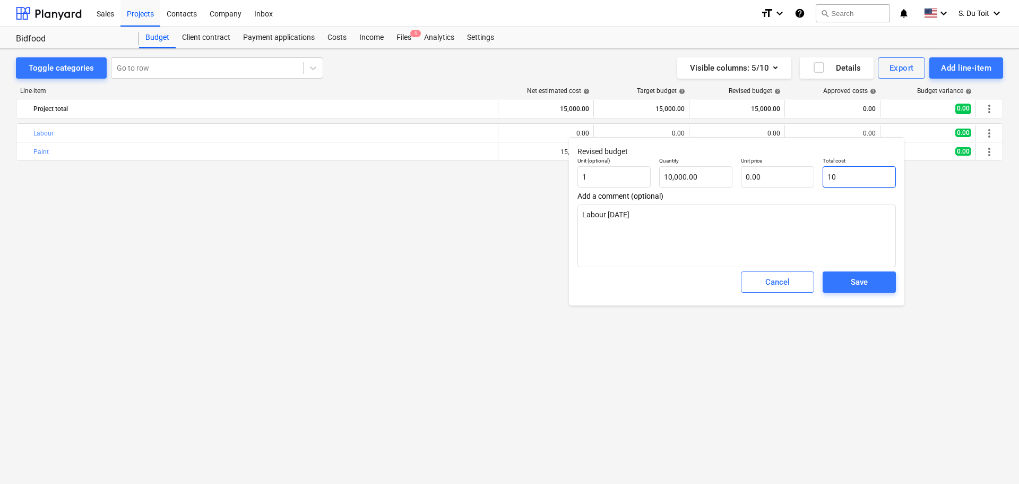
type textarea "x"
type input "100"
type input "0.01"
type textarea "x"
type input "1000"
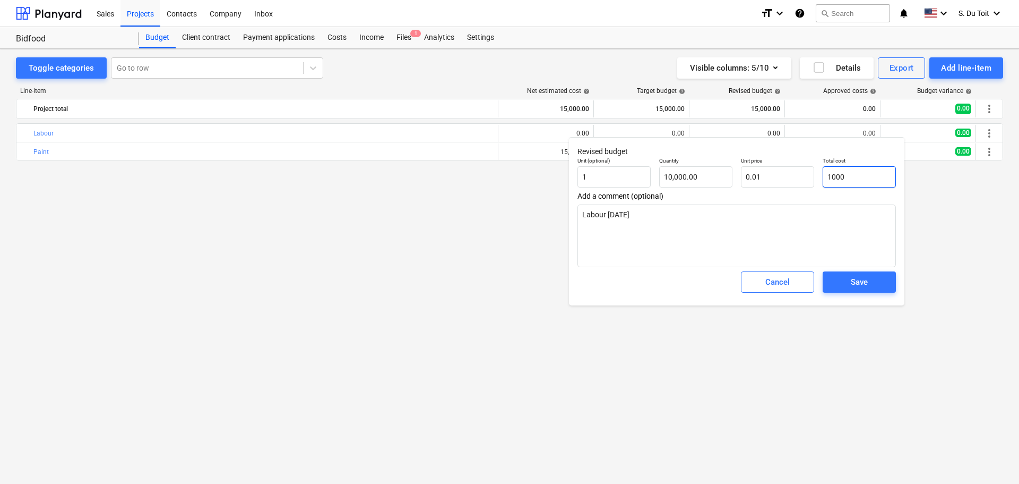
type input "0.10"
type textarea "x"
type input "10000"
type input "1.00"
type input "10000"
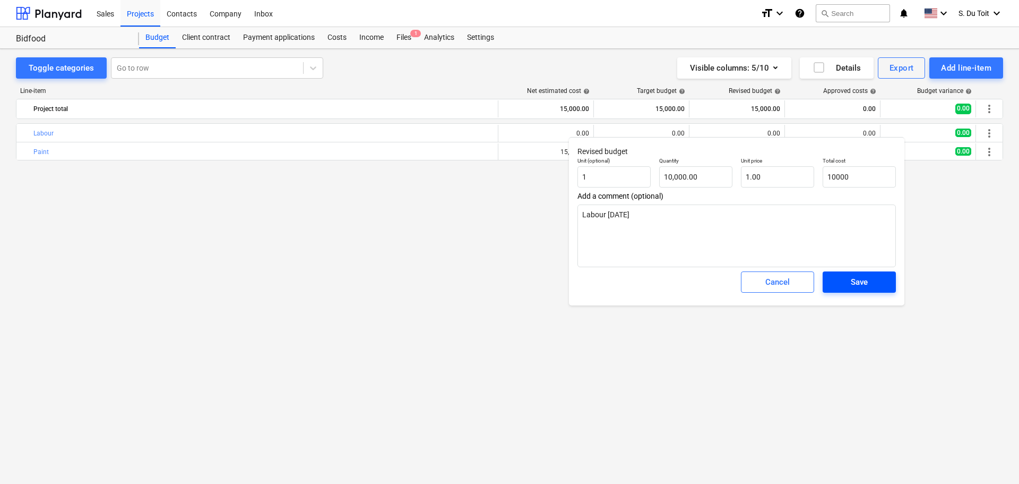
type textarea "x"
type input "10,000.00"
click at [846, 278] on span "Save" at bounding box center [859, 282] width 48 height 14
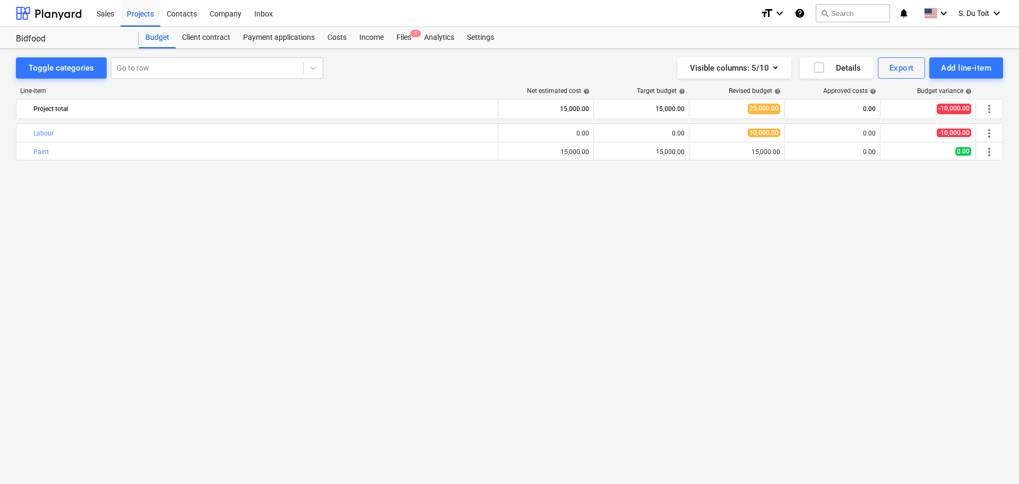
type textarea "x"
type input "10,000.00"
type input "1.00"
type input "10,000.00"
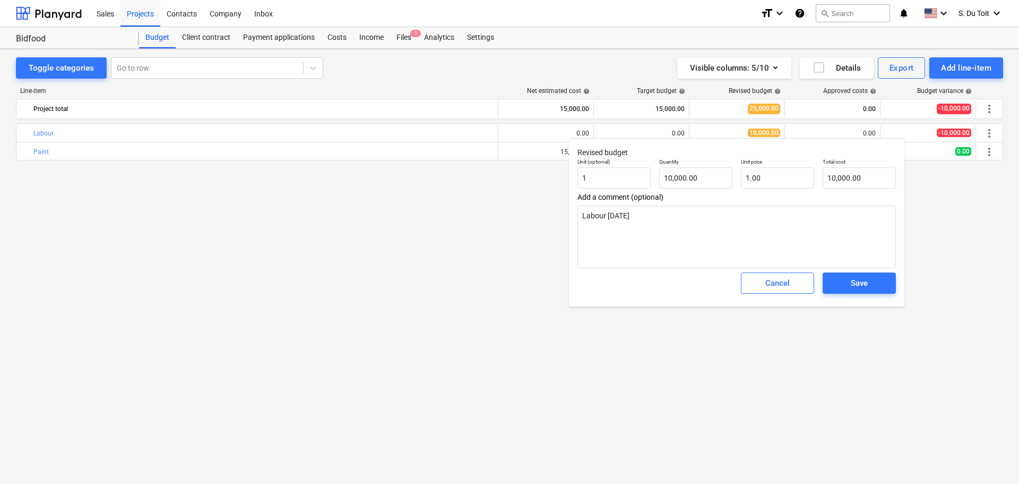
type textarea "x"
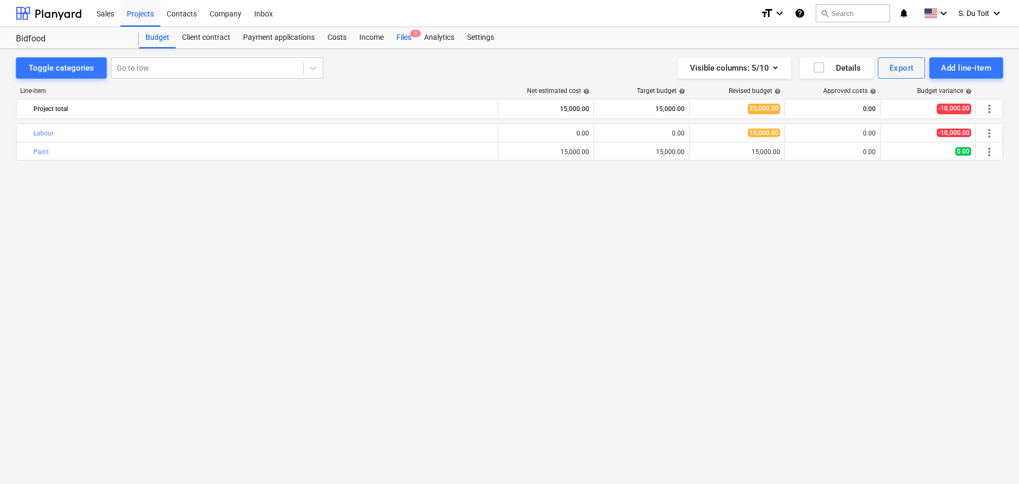
click at [398, 34] on div "Files 1" at bounding box center [404, 37] width 28 height 21
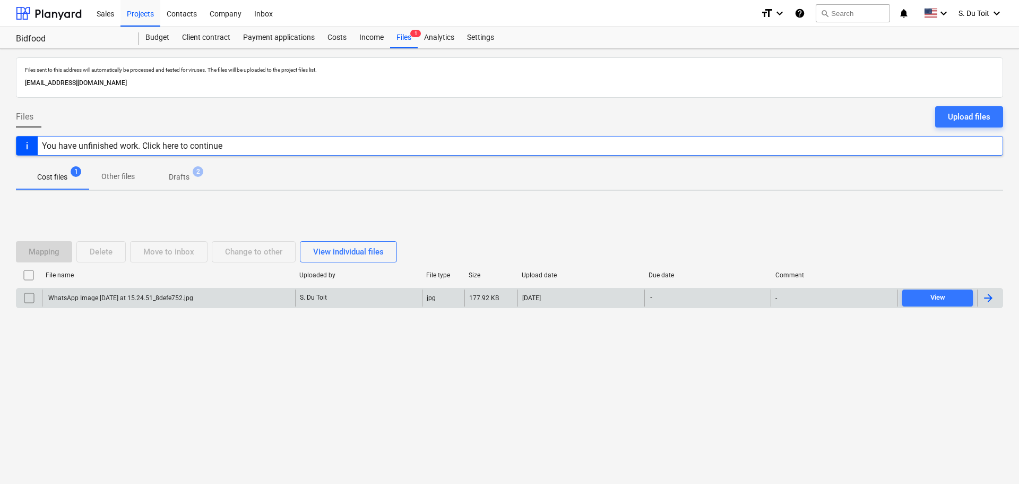
click at [996, 296] on div at bounding box center [989, 297] width 25 height 17
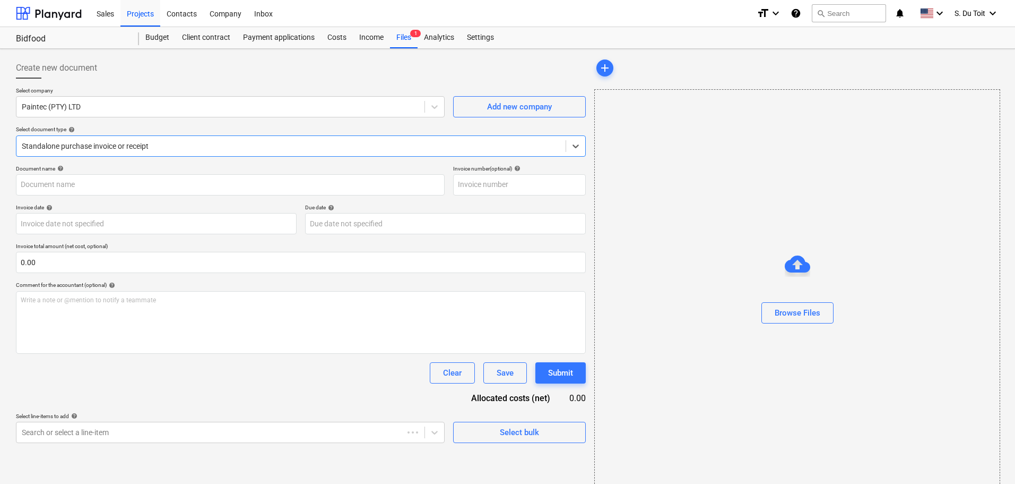
type input "WhatsApp Image [DATE] at 15.24.51_8defe752.jpg"
type input "[DATE]"
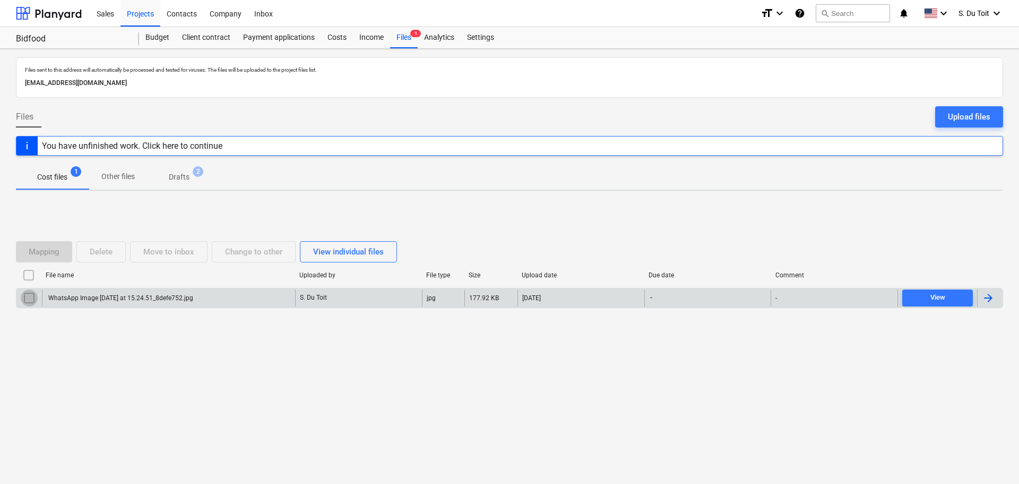
click at [25, 297] on input "checkbox" at bounding box center [29, 297] width 17 height 17
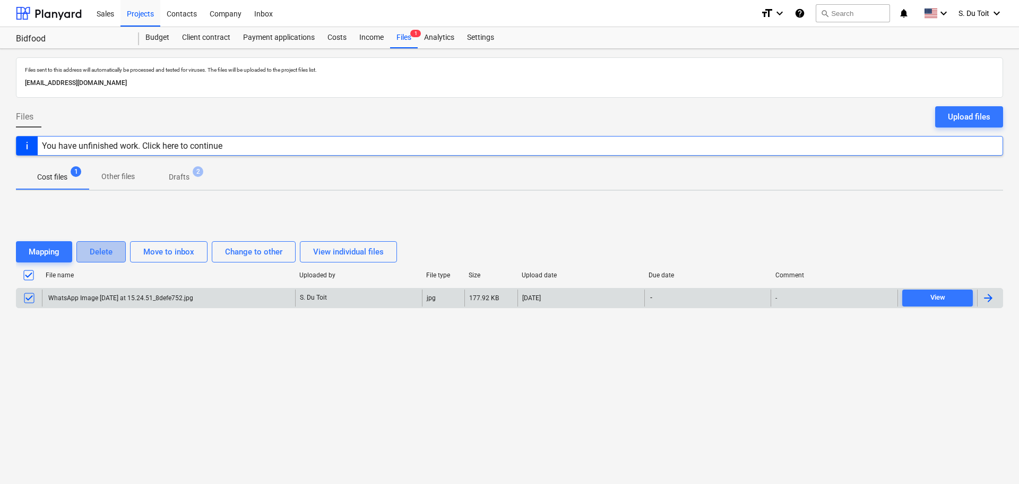
click at [92, 249] on div "Delete" at bounding box center [101, 252] width 23 height 14
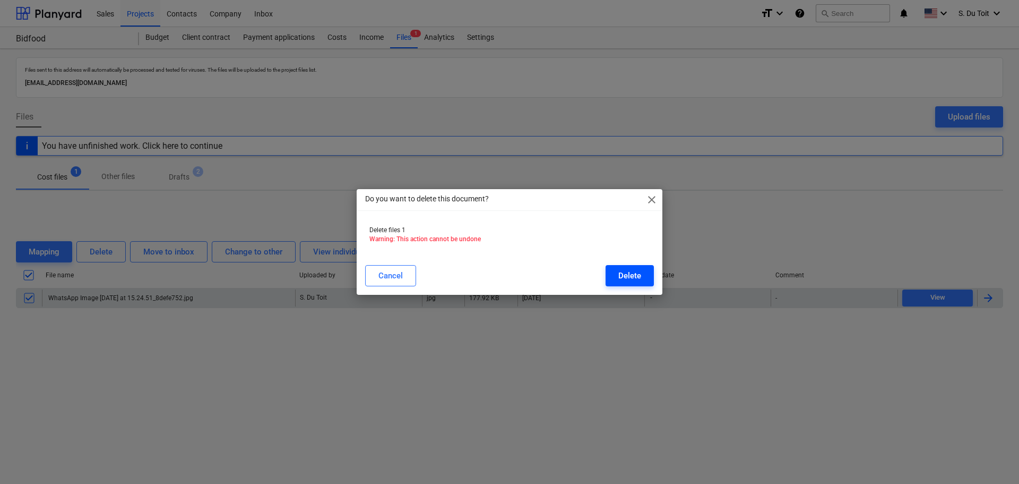
click at [627, 274] on div "Delete" at bounding box center [629, 276] width 23 height 14
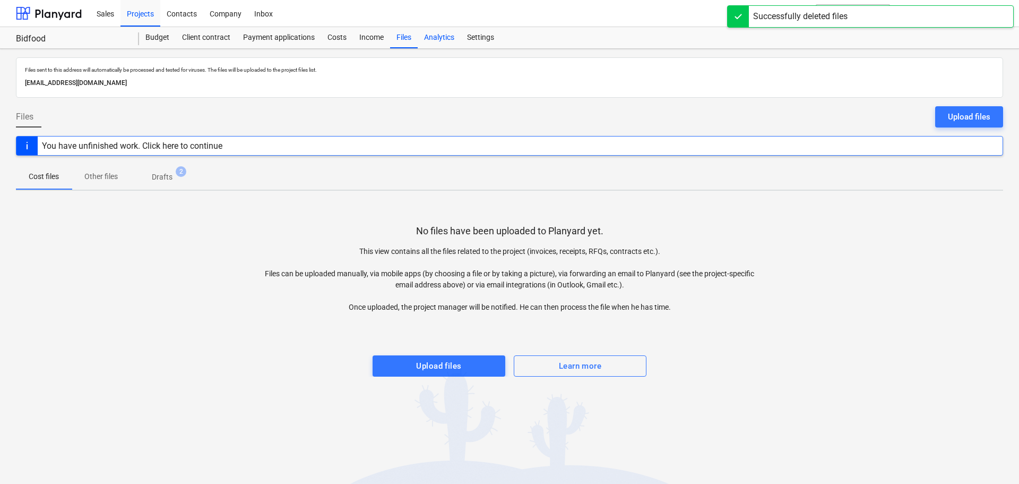
click at [442, 40] on div "Analytics" at bounding box center [439, 37] width 43 height 21
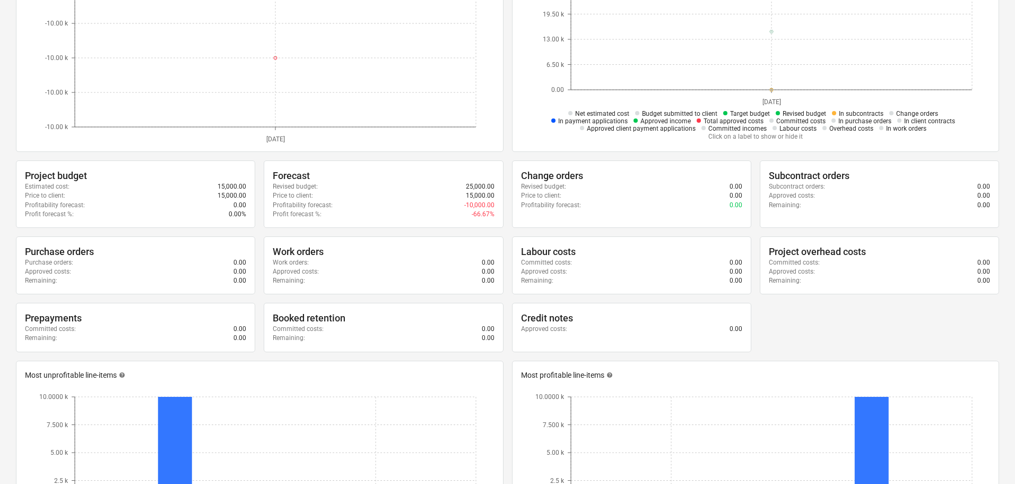
scroll to position [212, 0]
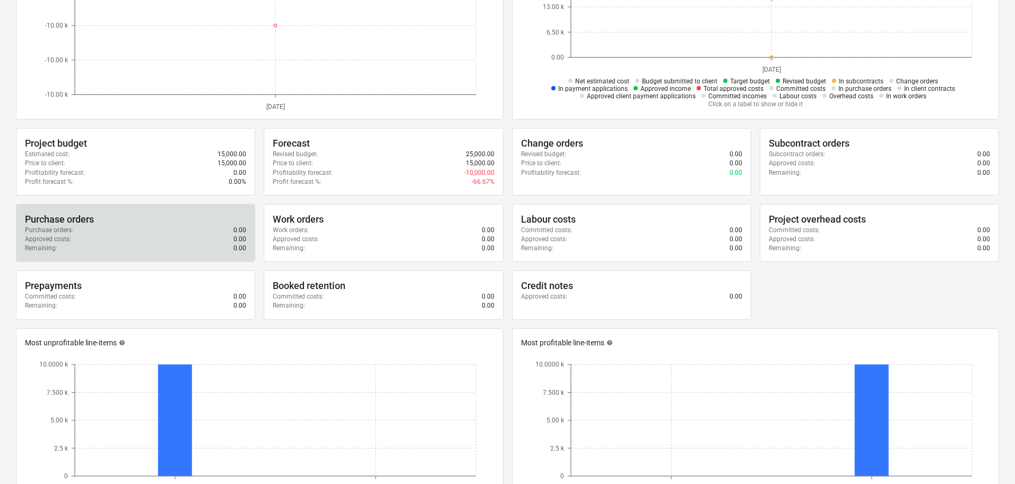
click at [72, 243] on div "Approved costs : 0.00" at bounding box center [135, 239] width 221 height 9
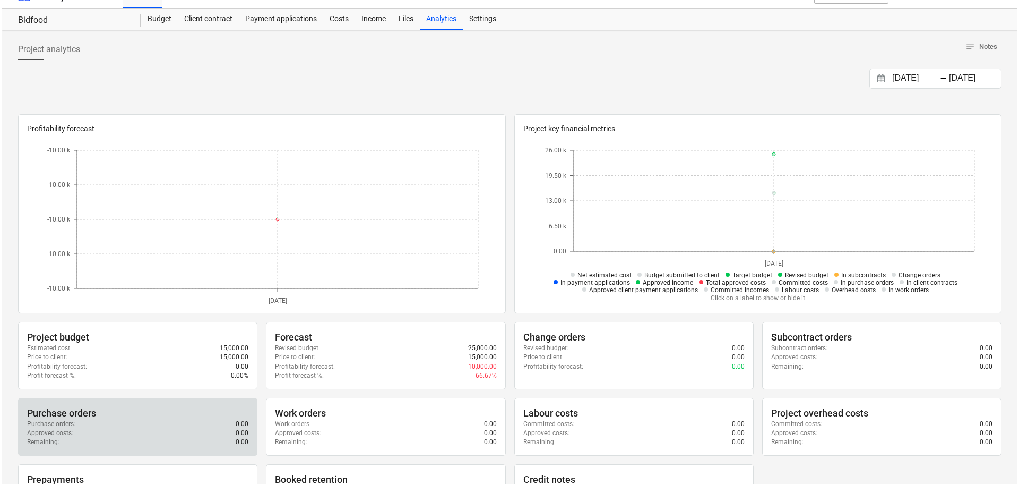
scroll to position [0, 0]
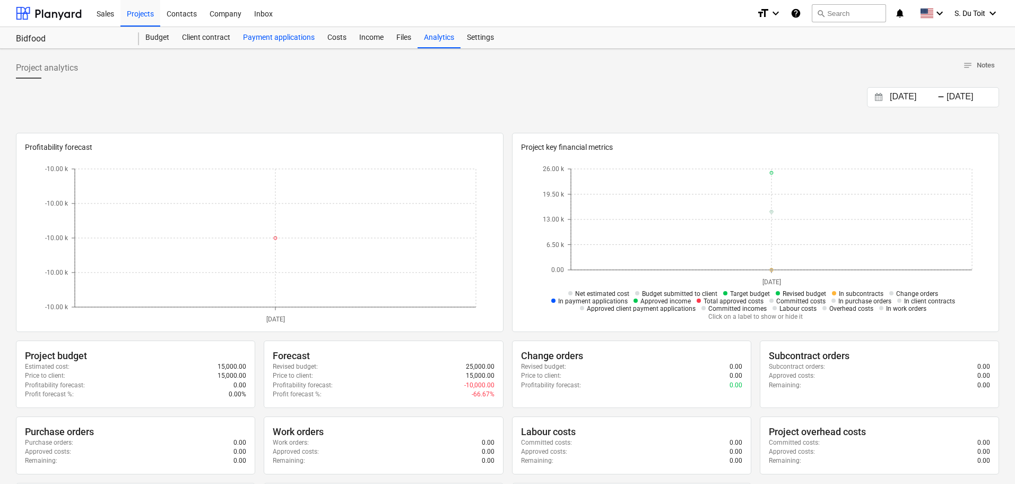
click at [280, 36] on div "Payment applications" at bounding box center [279, 37] width 84 height 21
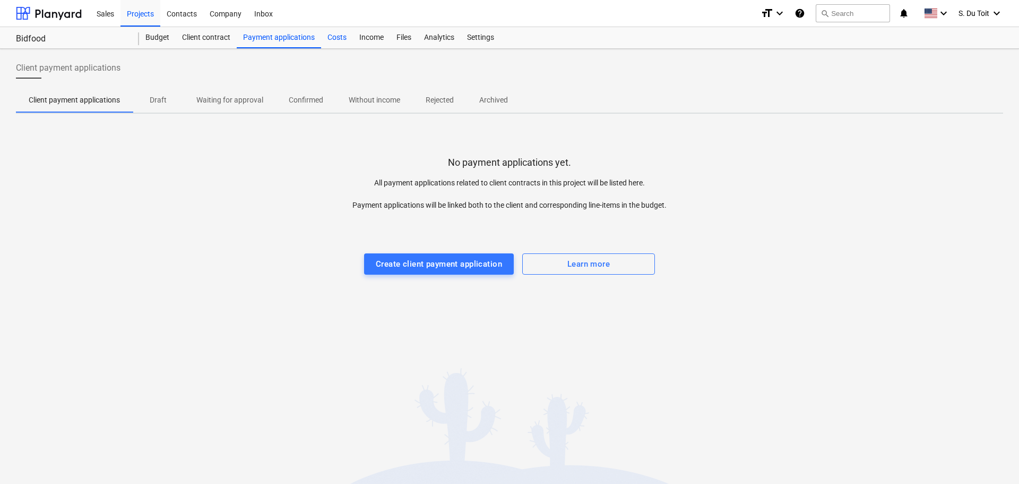
click at [341, 44] on div "Costs" at bounding box center [337, 37] width 32 height 21
